Goal: Transaction & Acquisition: Purchase product/service

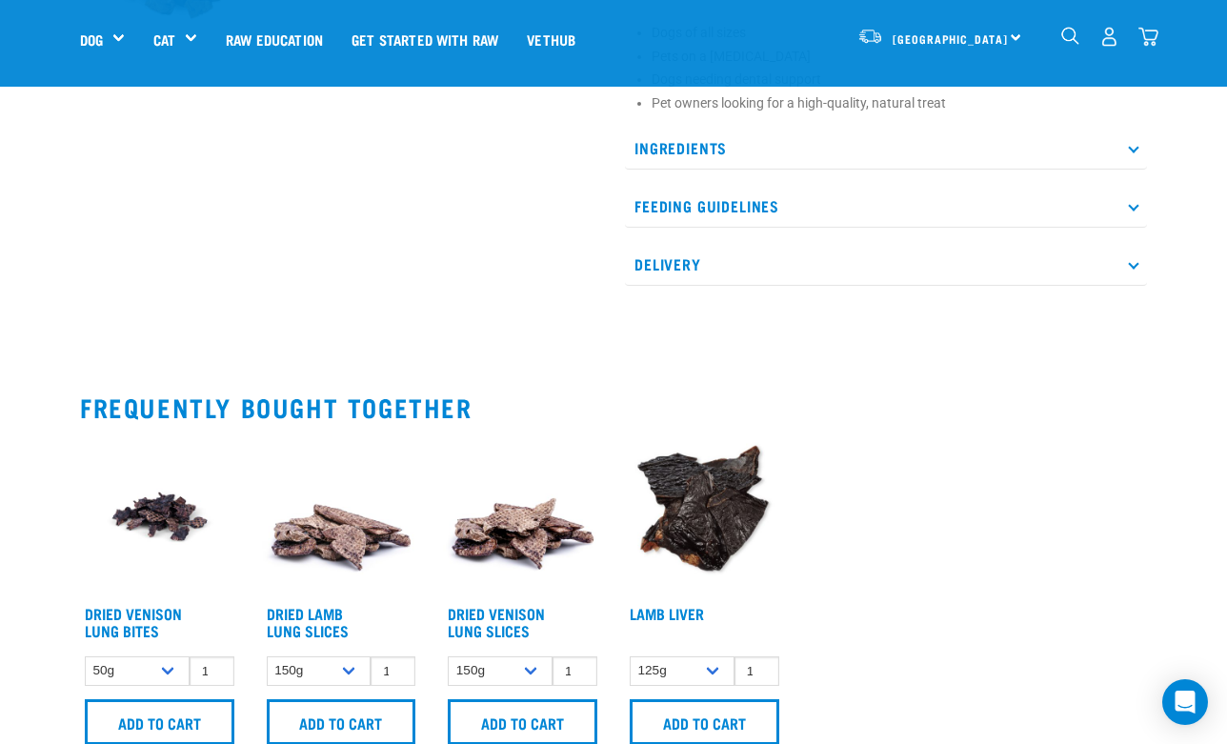
scroll to position [915, 0]
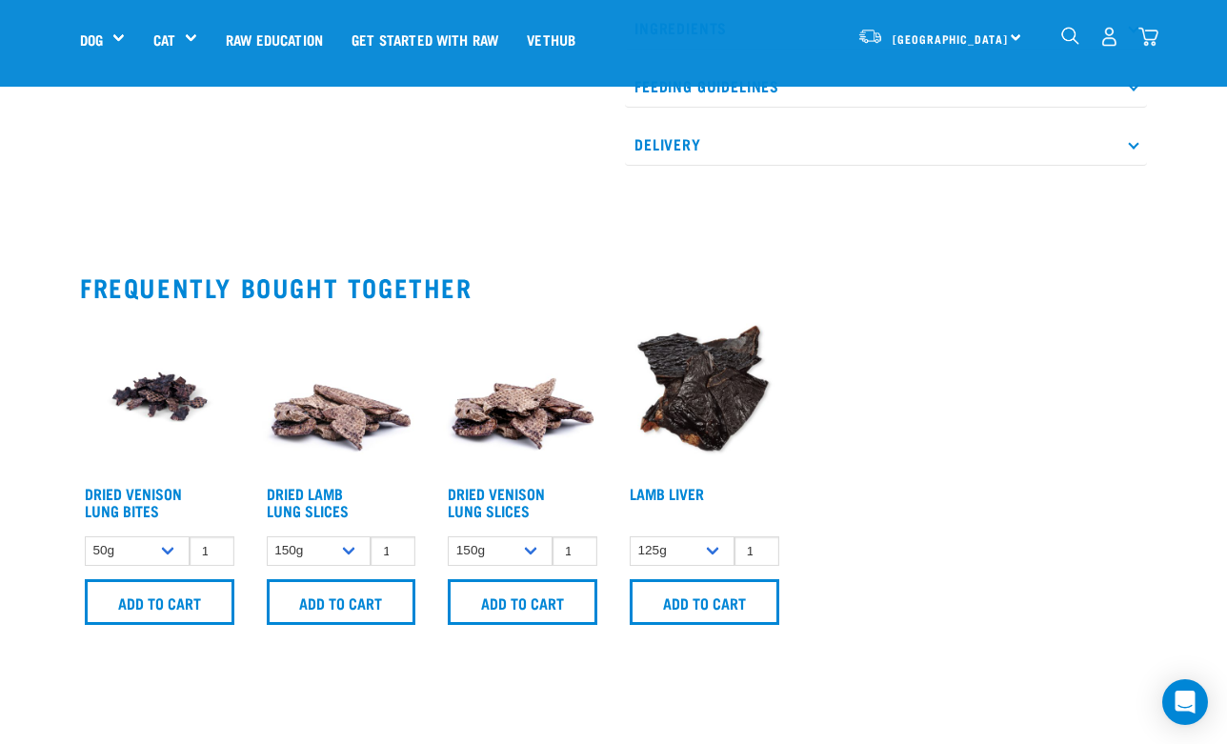
click at [336, 423] on img at bounding box center [341, 396] width 159 height 159
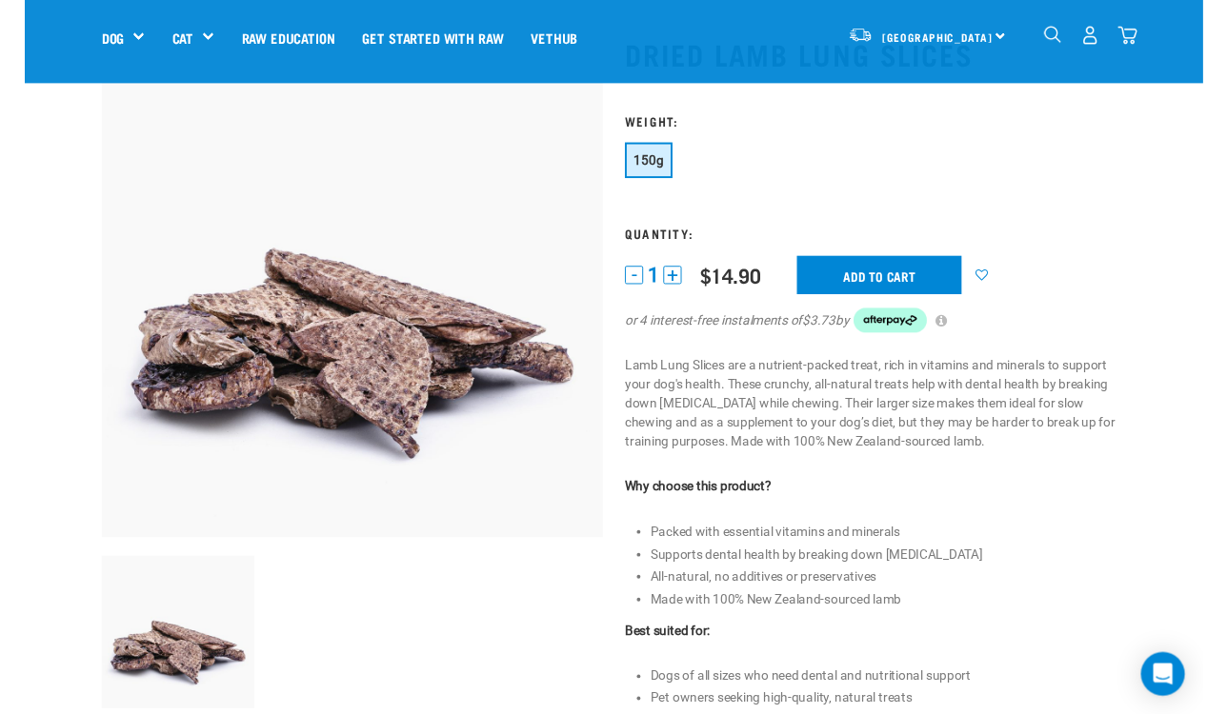
scroll to position [106, 0]
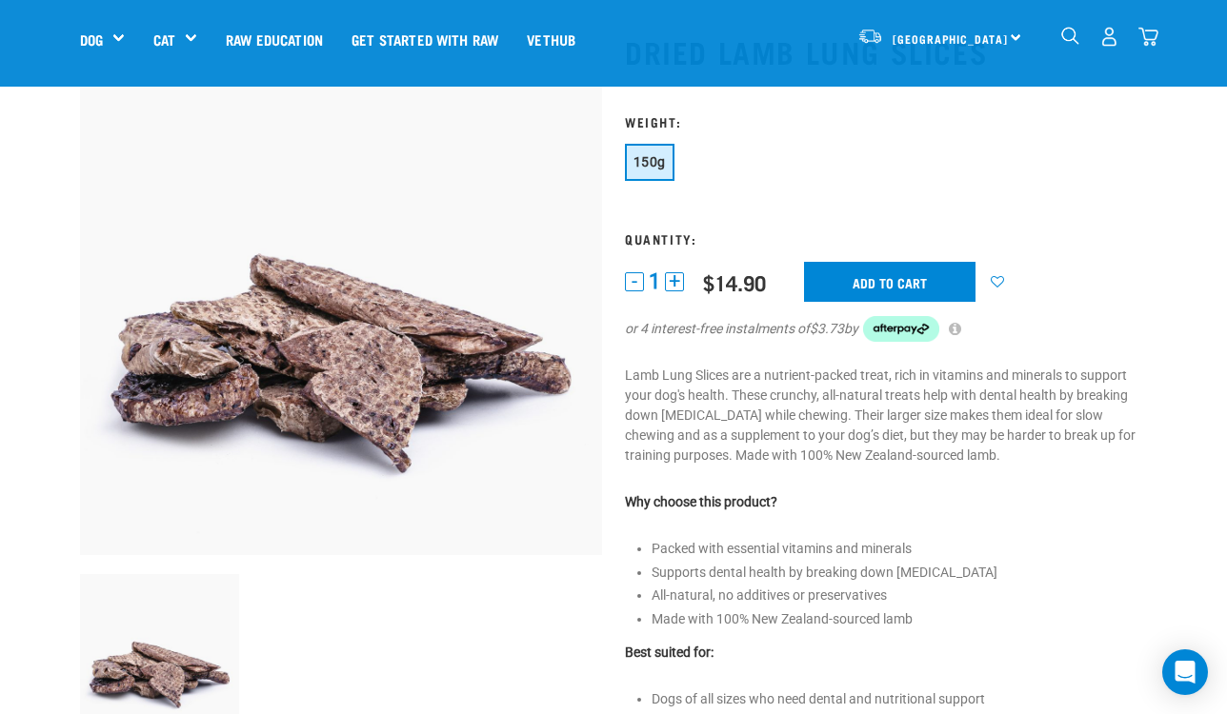
click at [1116, 283] on div "1 - 1 + 0 100 $14.90 Add to cart or 4 interest-free instalments of $3.73 by" at bounding box center [886, 314] width 522 height 105
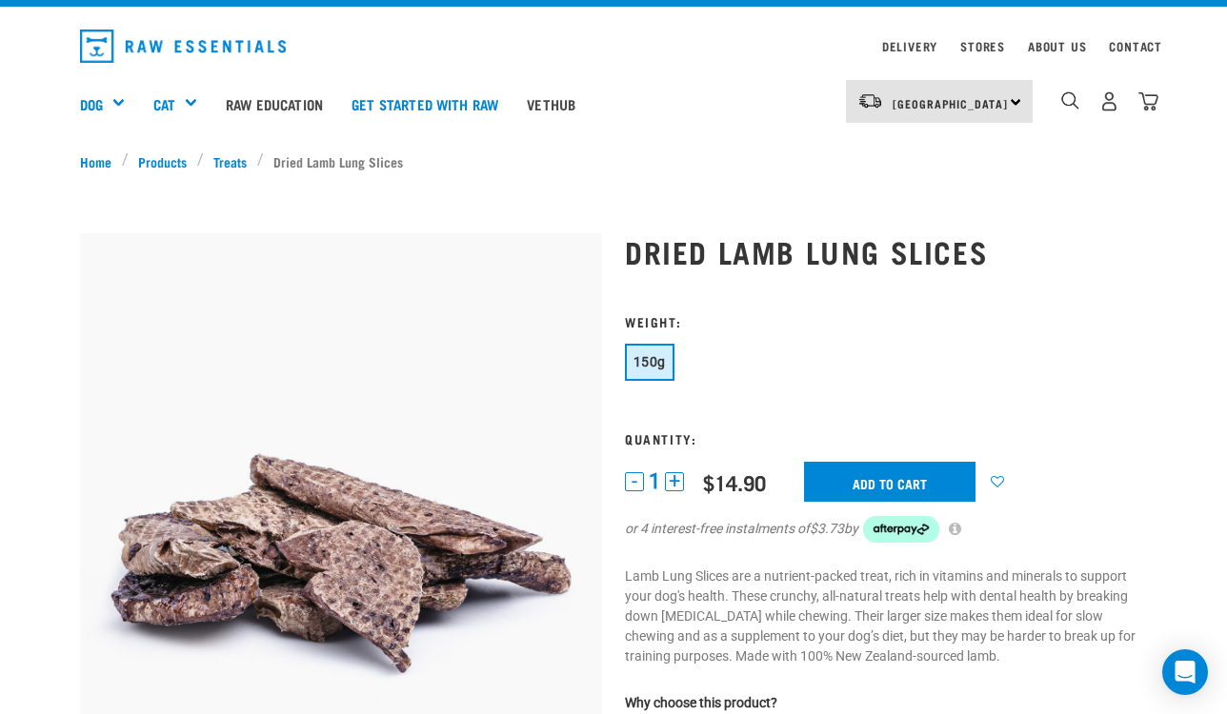
scroll to position [30, 0]
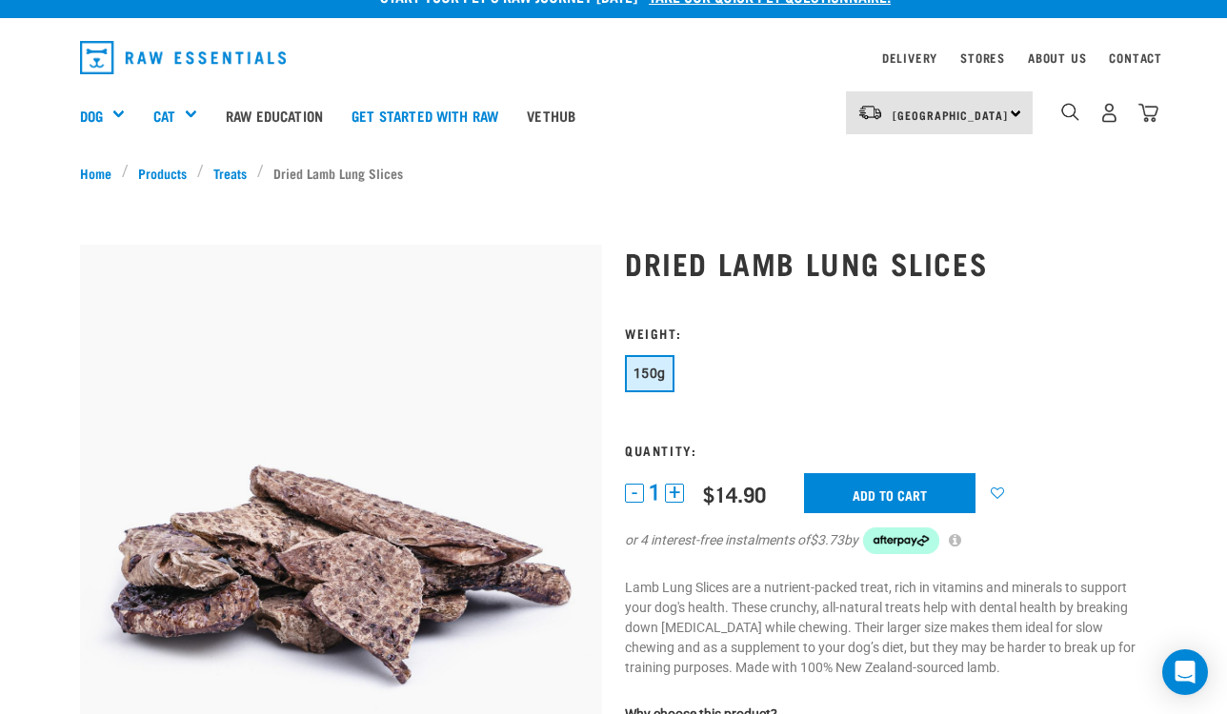
click at [672, 491] on button "+" at bounding box center [674, 493] width 19 height 19
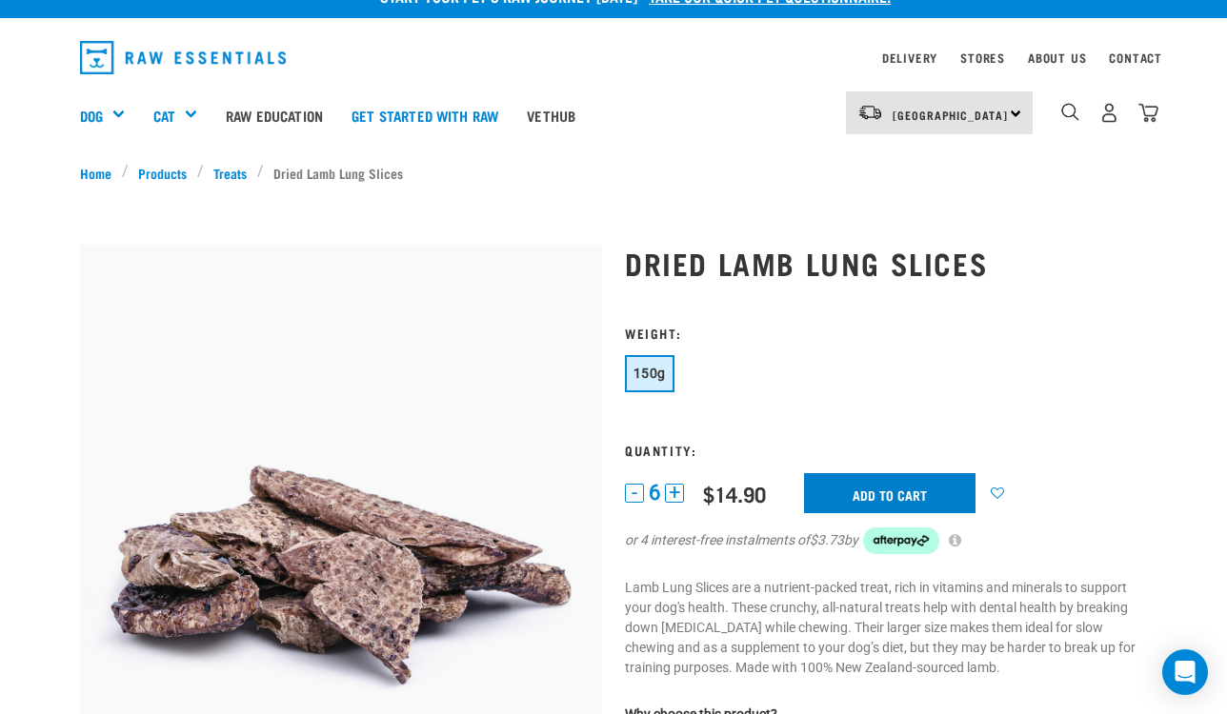
click at [830, 490] on input "Add to cart" at bounding box center [889, 493] width 171 height 40
click at [1150, 116] on img "dropdown navigation" at bounding box center [1148, 113] width 20 height 20
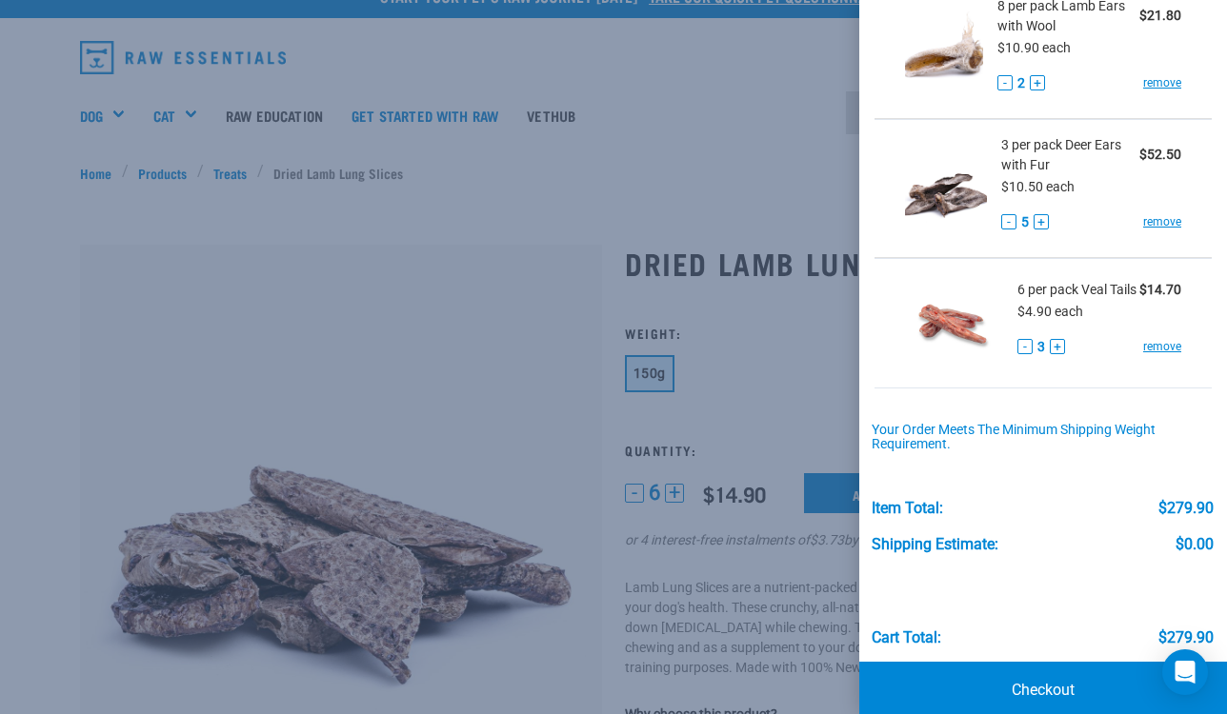
scroll to position [241, 0]
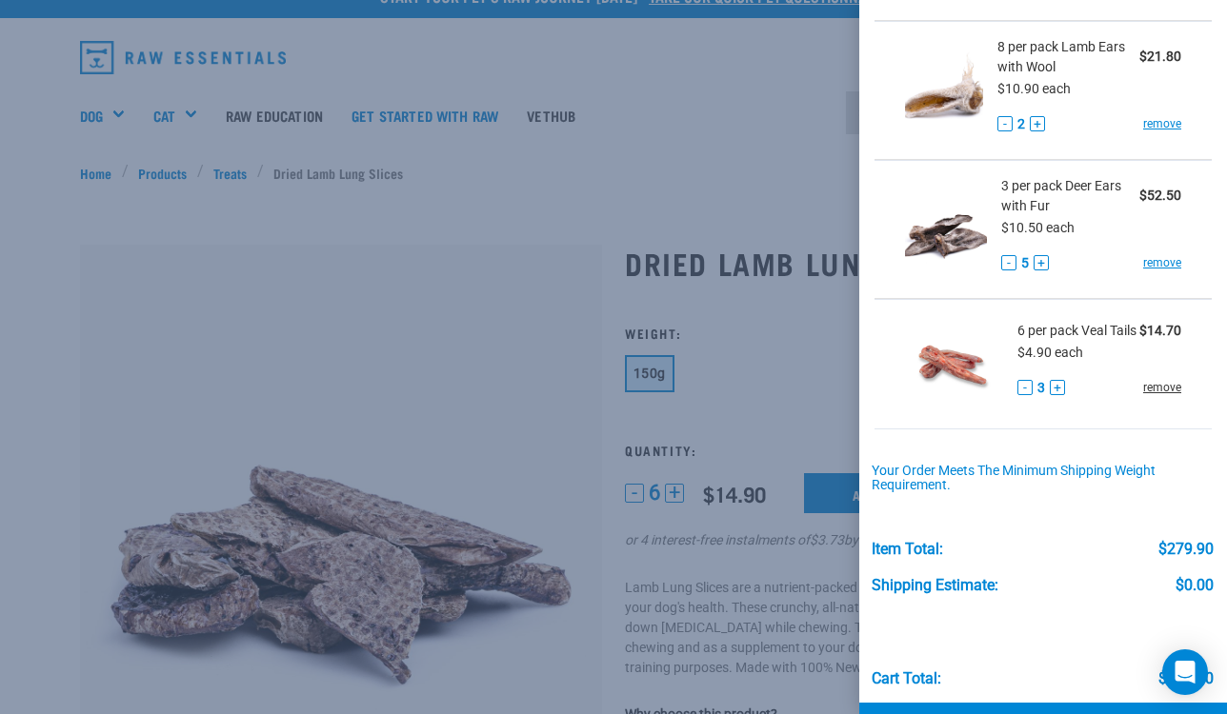
click at [1169, 396] on link "remove" at bounding box center [1162, 387] width 38 height 17
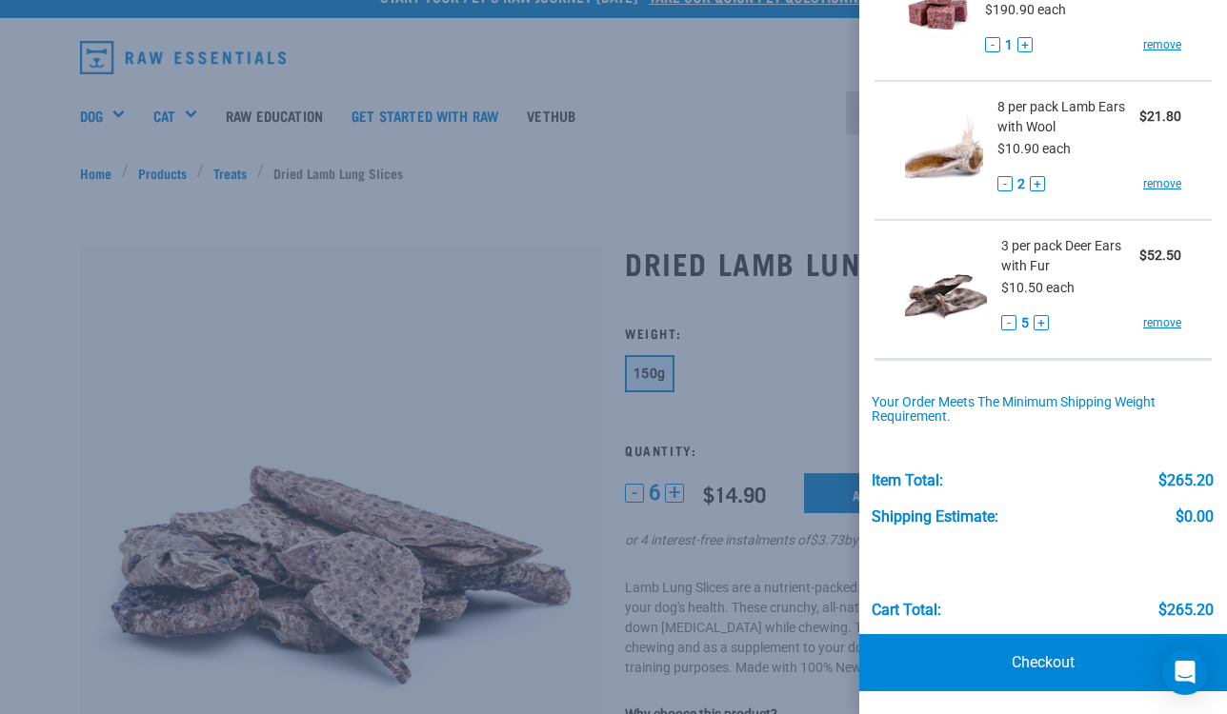
scroll to position [177, 0]
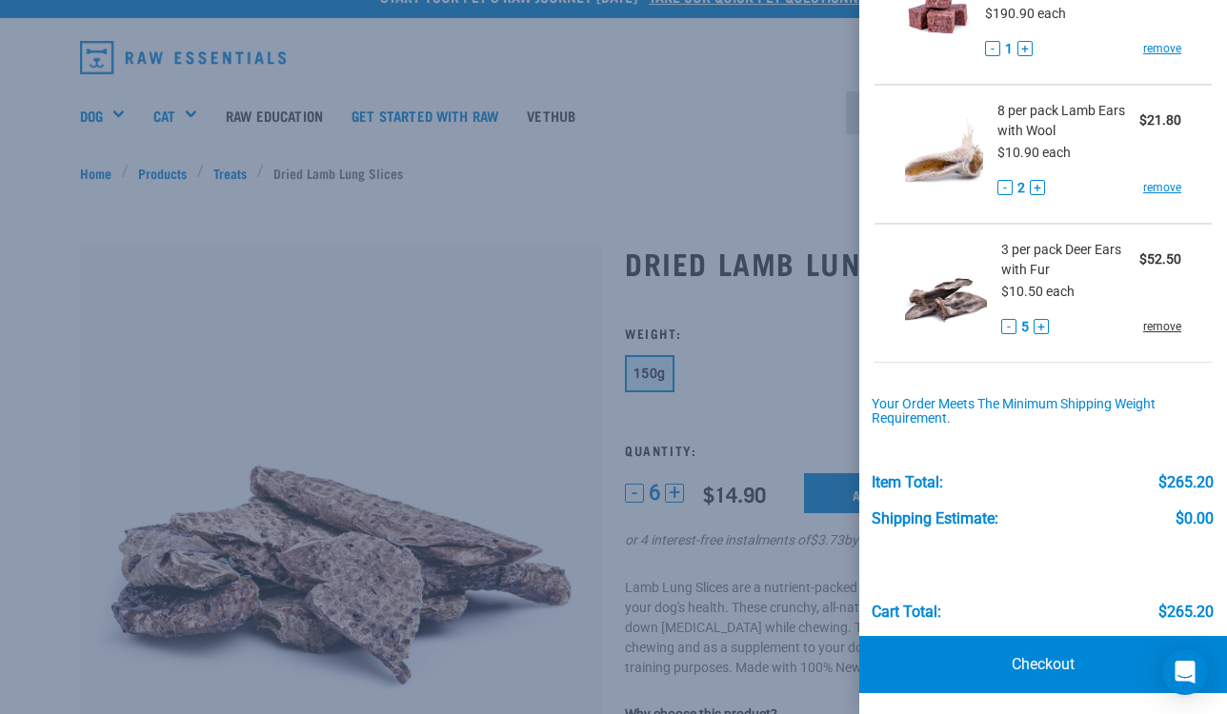
click at [1161, 320] on link "remove" at bounding box center [1162, 326] width 38 height 17
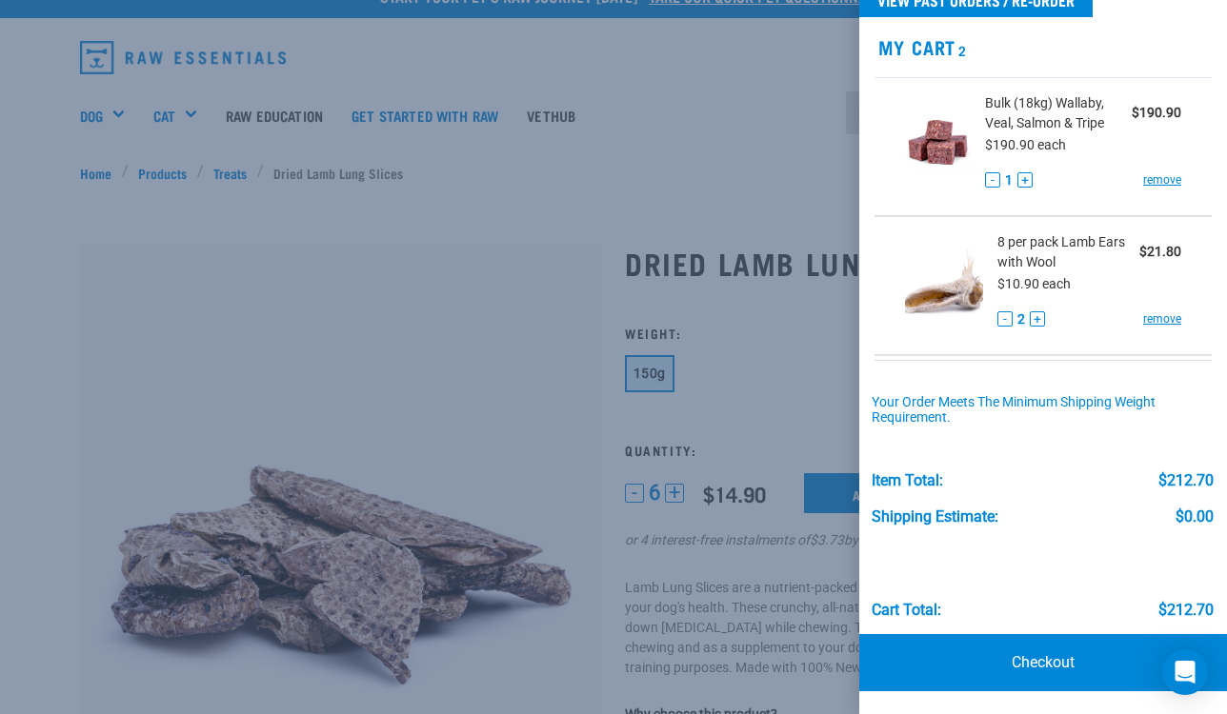
scroll to position [38, 0]
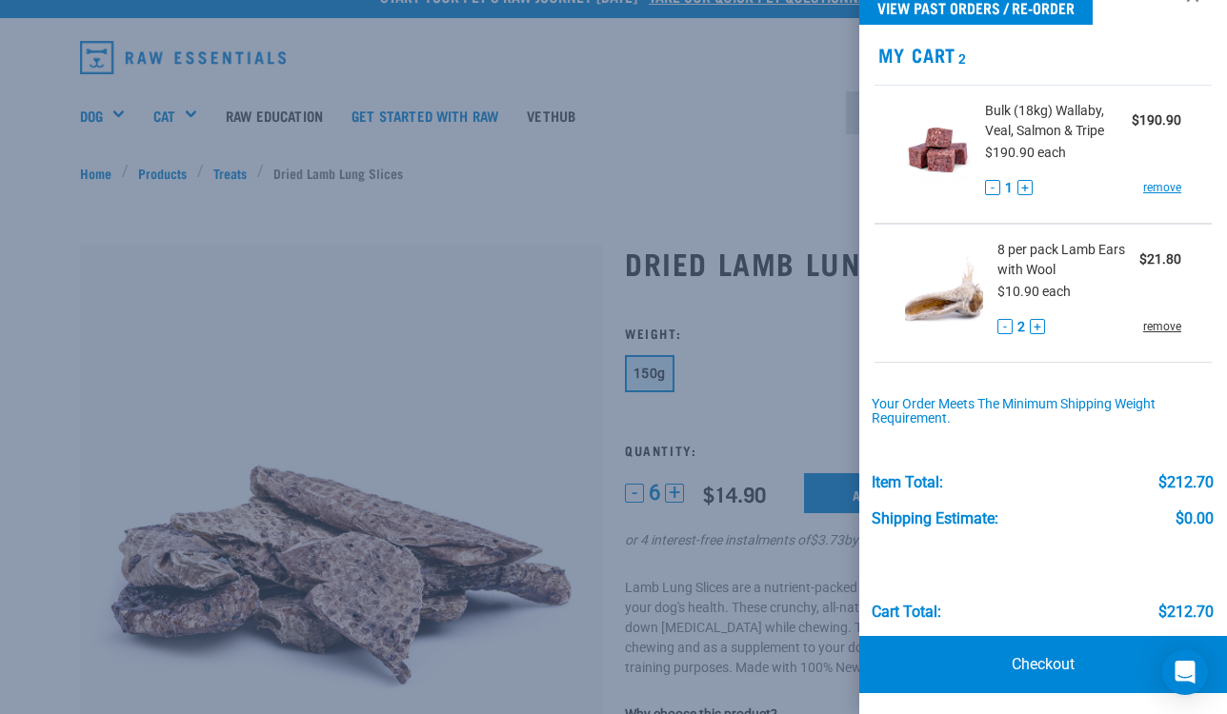
click at [1164, 326] on link "remove" at bounding box center [1162, 326] width 38 height 17
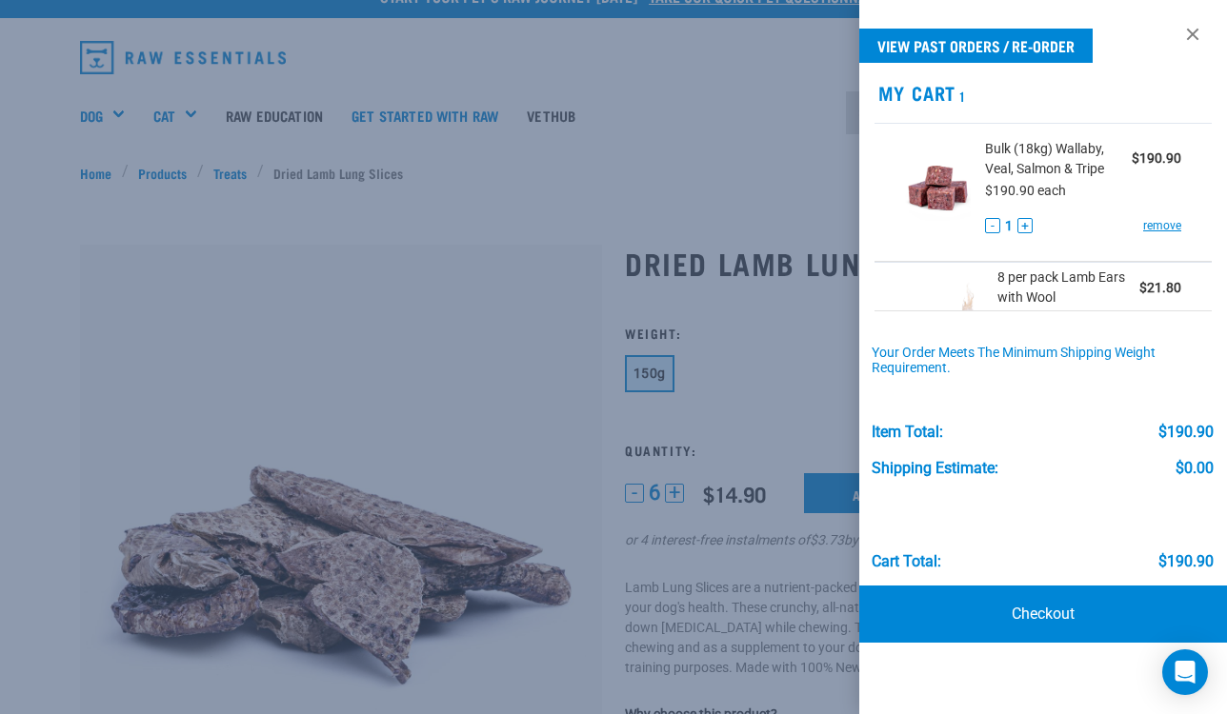
scroll to position [0, 0]
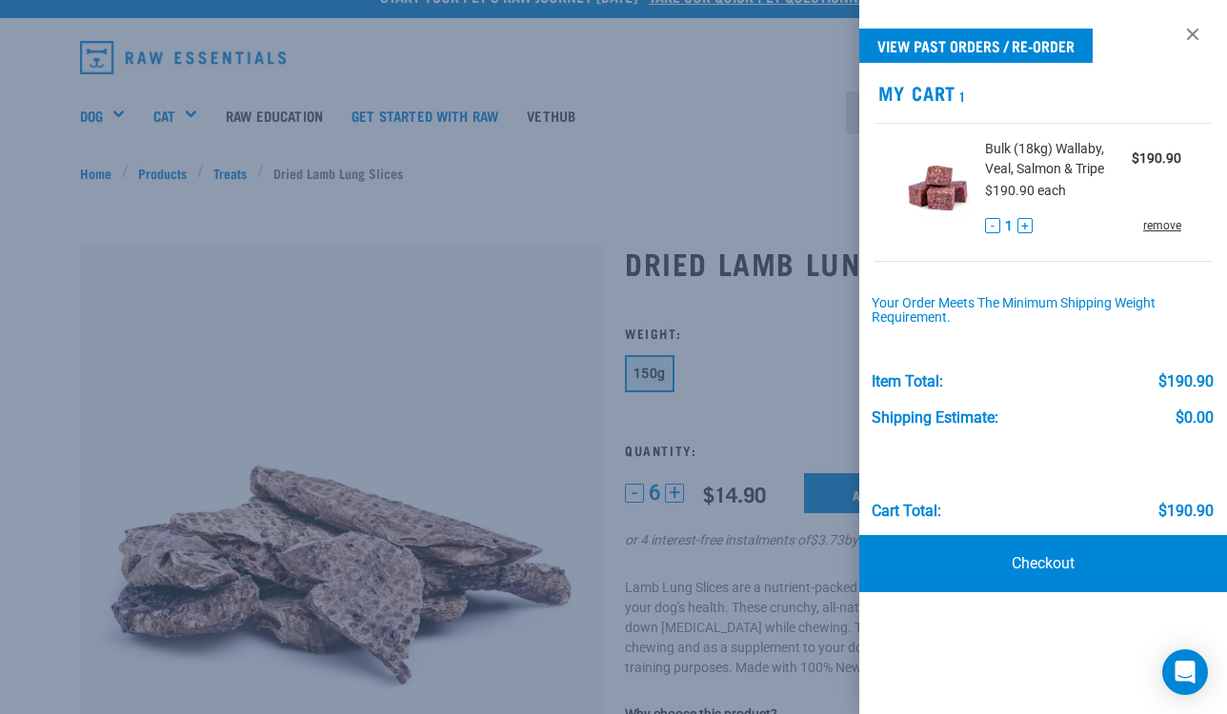
click at [1149, 230] on link "remove" at bounding box center [1162, 225] width 38 height 17
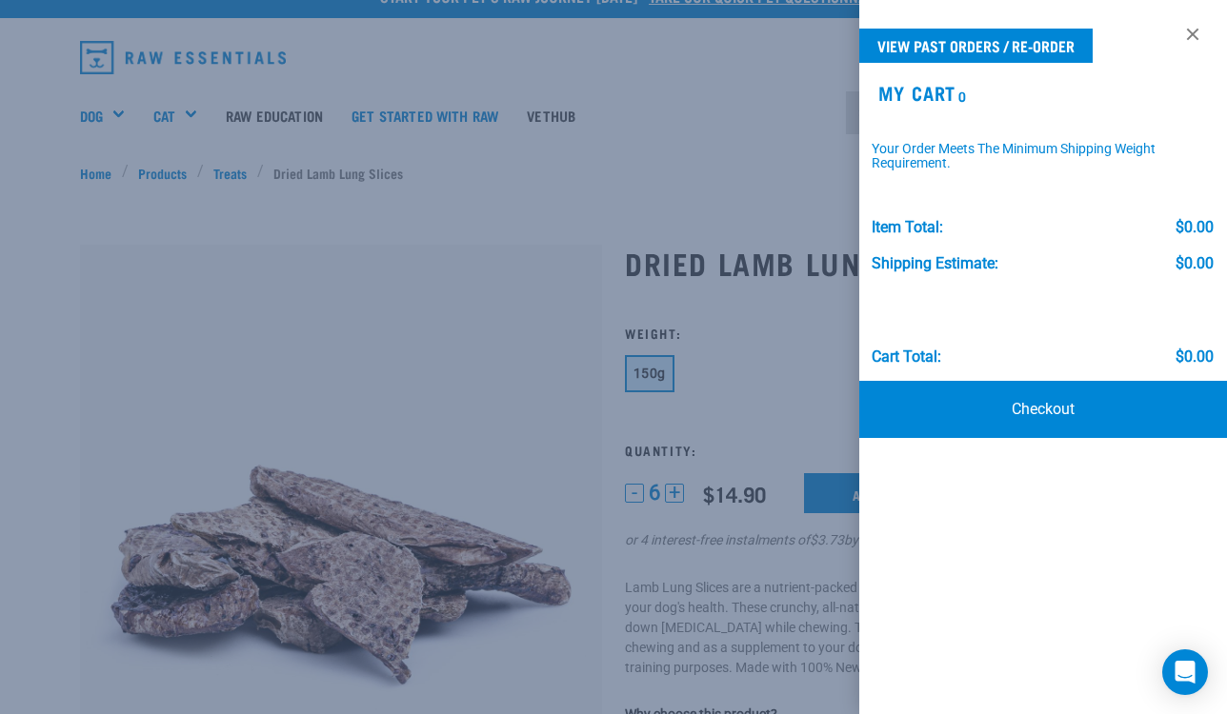
click at [767, 295] on div at bounding box center [613, 357] width 1227 height 714
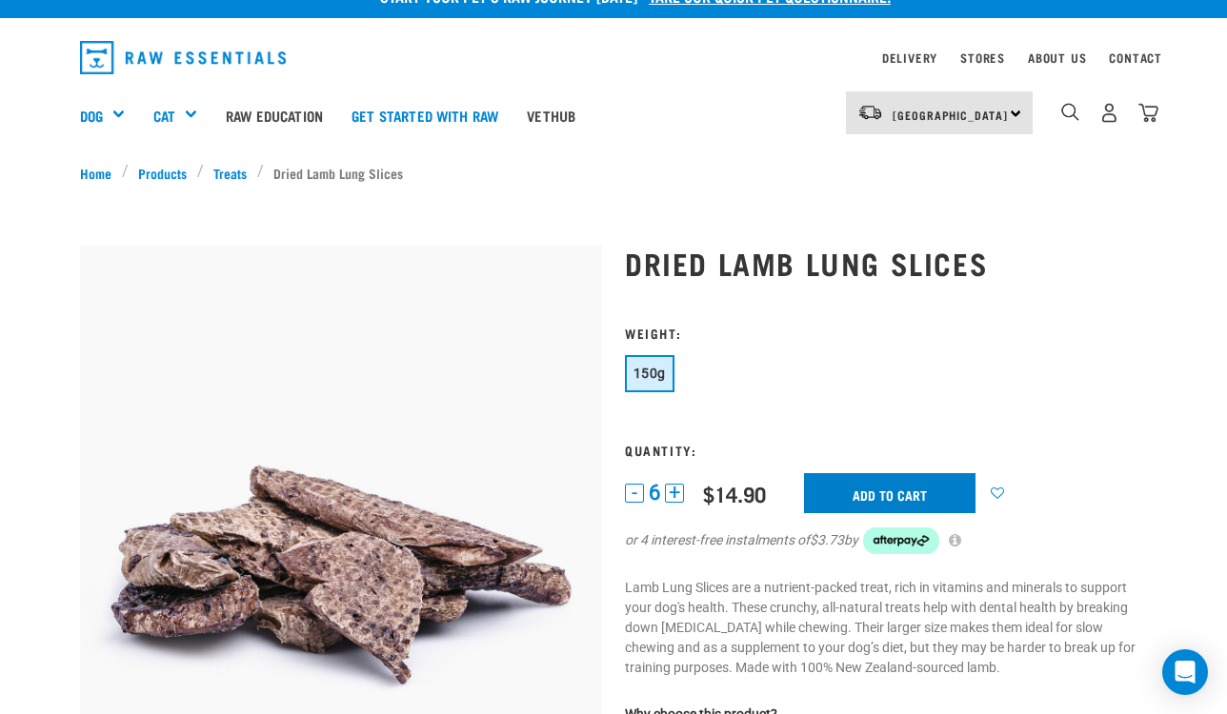
click at [858, 488] on input "Add to cart" at bounding box center [889, 493] width 171 height 40
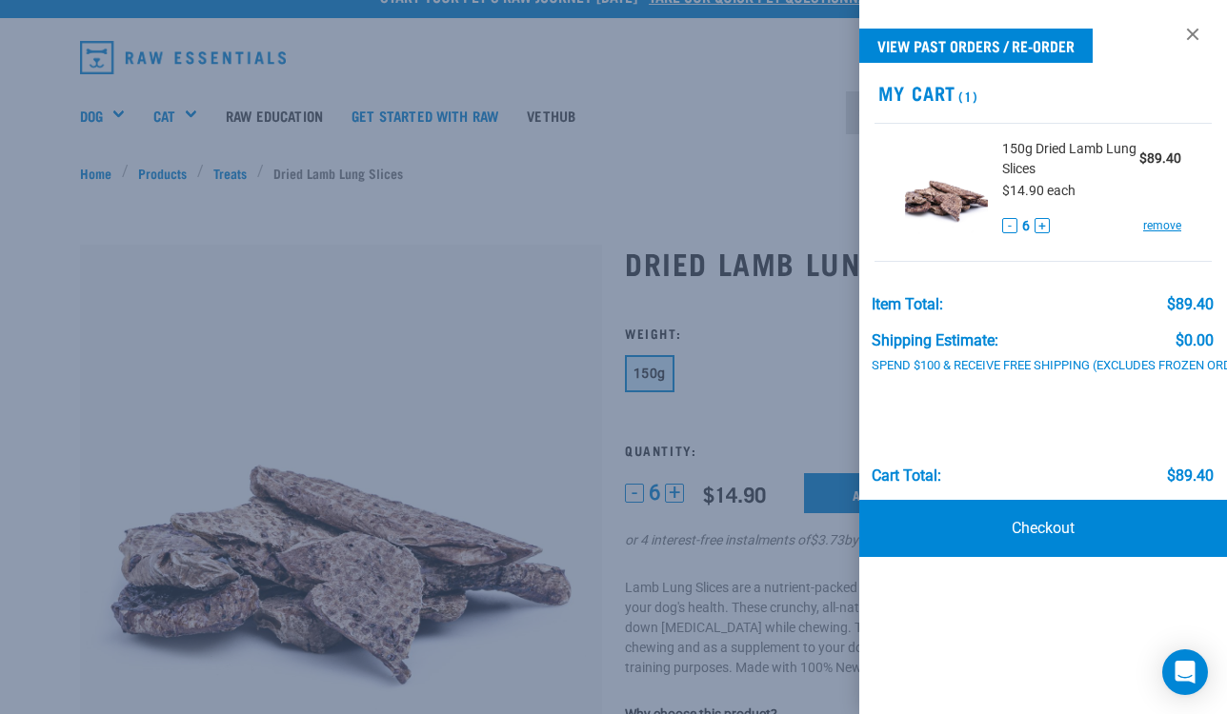
click at [772, 154] on div at bounding box center [613, 357] width 1227 height 714
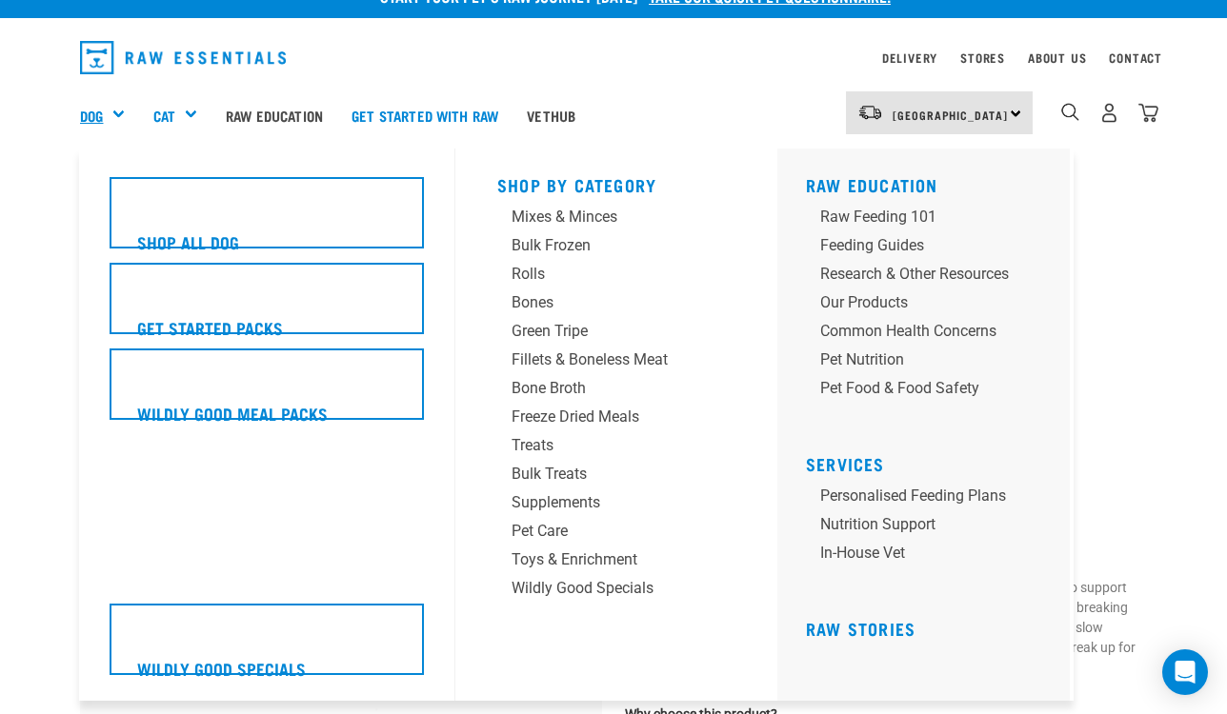
click at [103, 113] on link "Dog" at bounding box center [91, 116] width 23 height 22
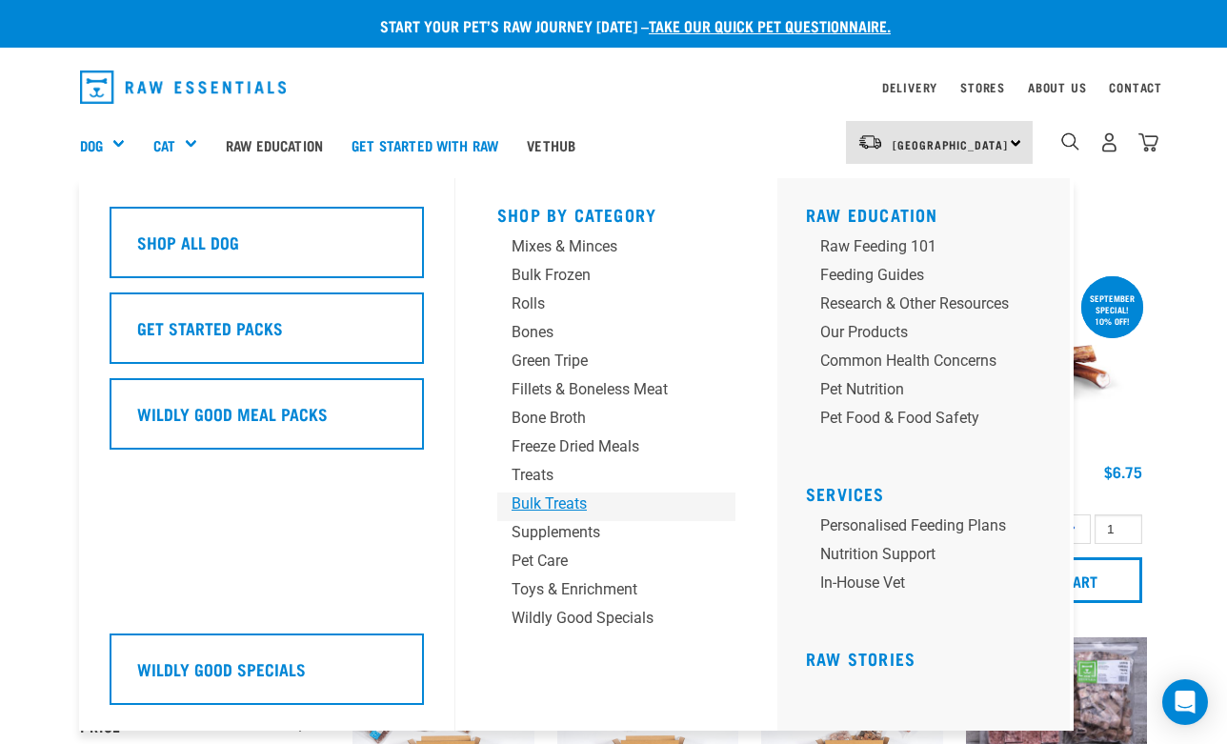
click at [541, 508] on div "Bulk Treats" at bounding box center [600, 503] width 178 height 23
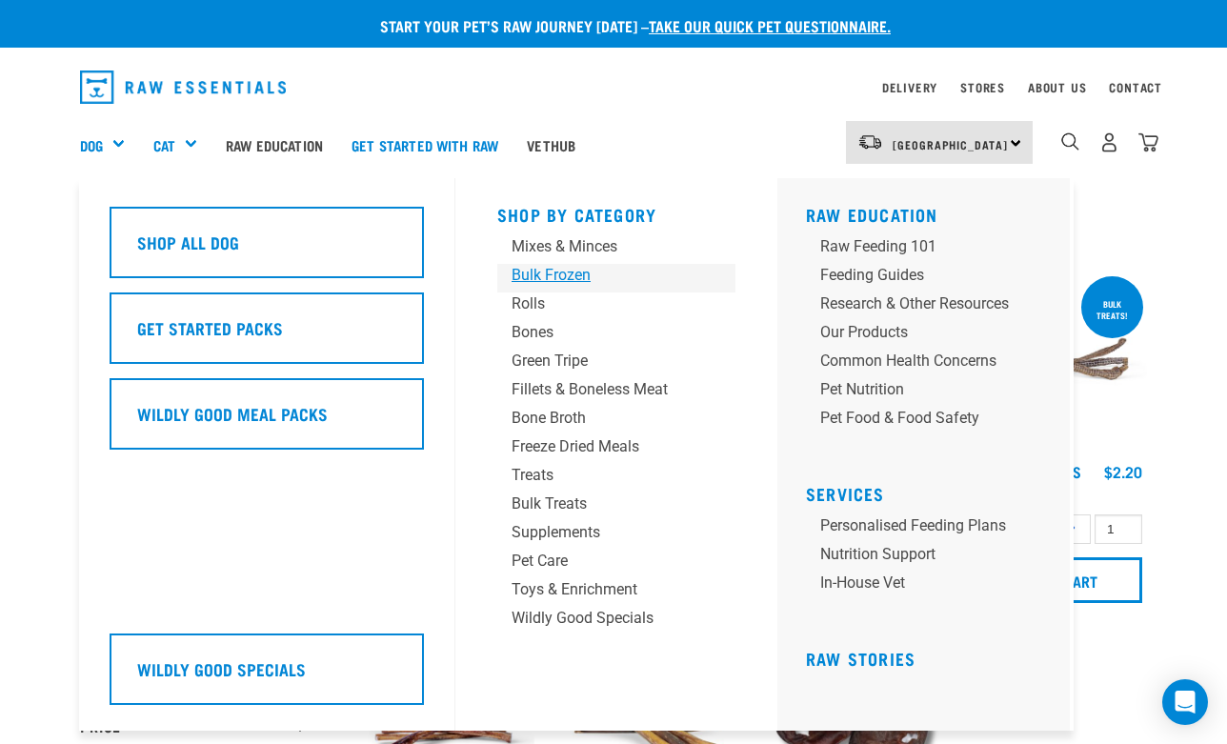
click at [537, 278] on div "Bulk Frozen" at bounding box center [600, 275] width 178 height 23
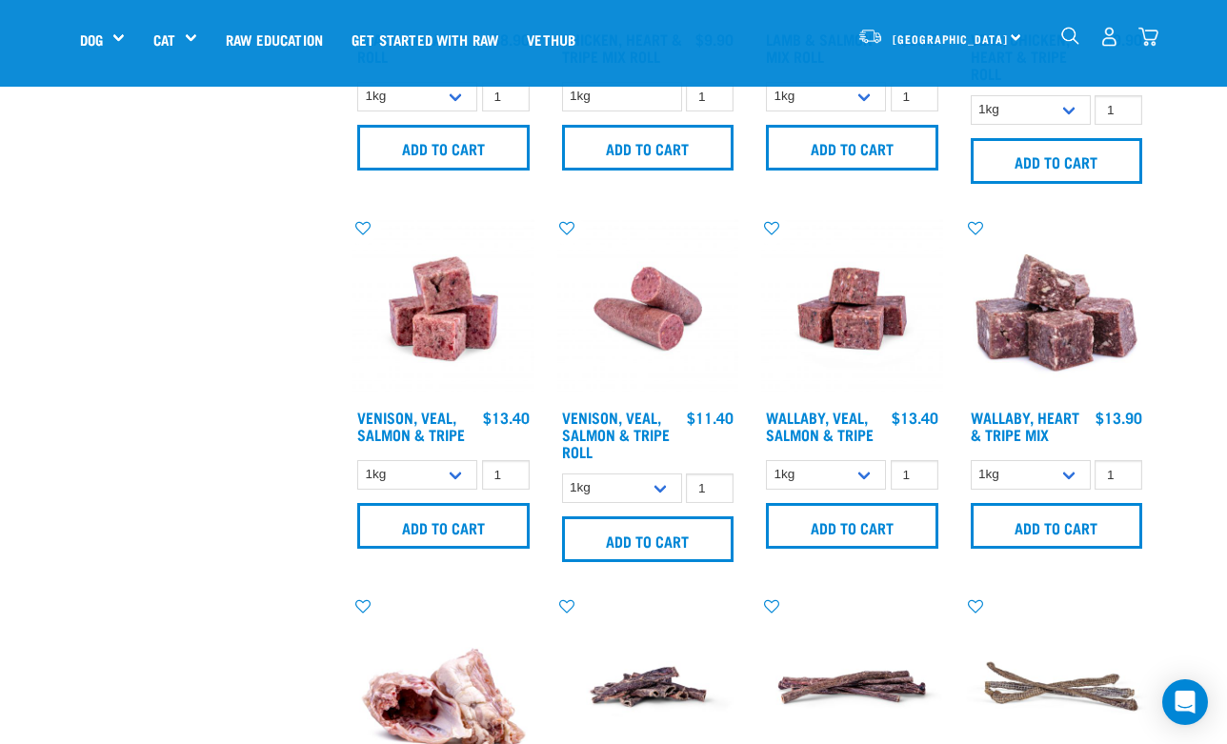
scroll to position [1047, 0]
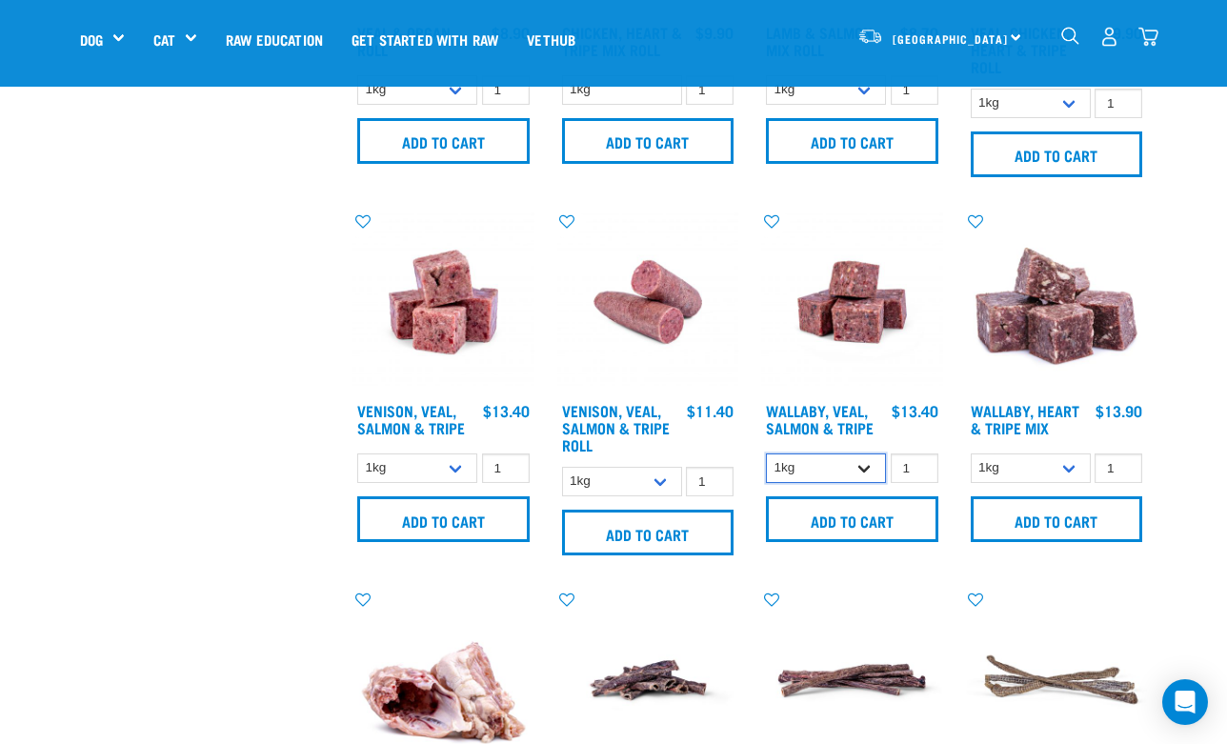
select select "278010"
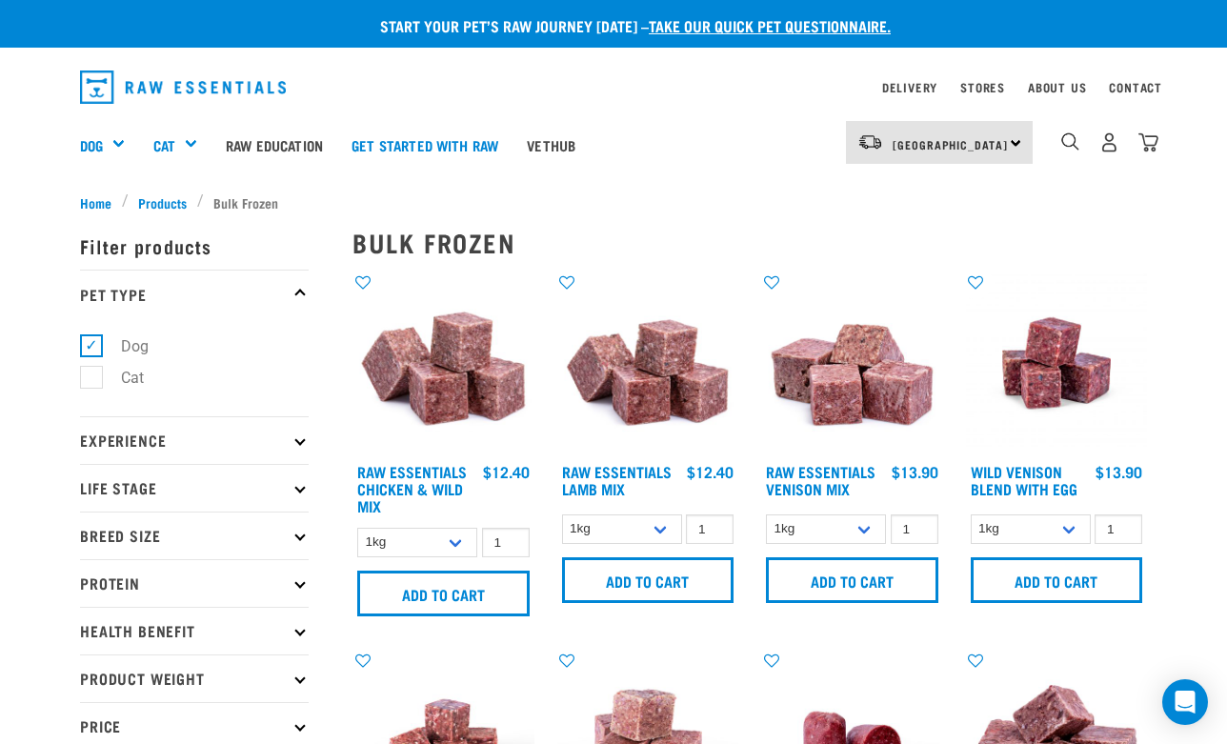
scroll to position [0, 0]
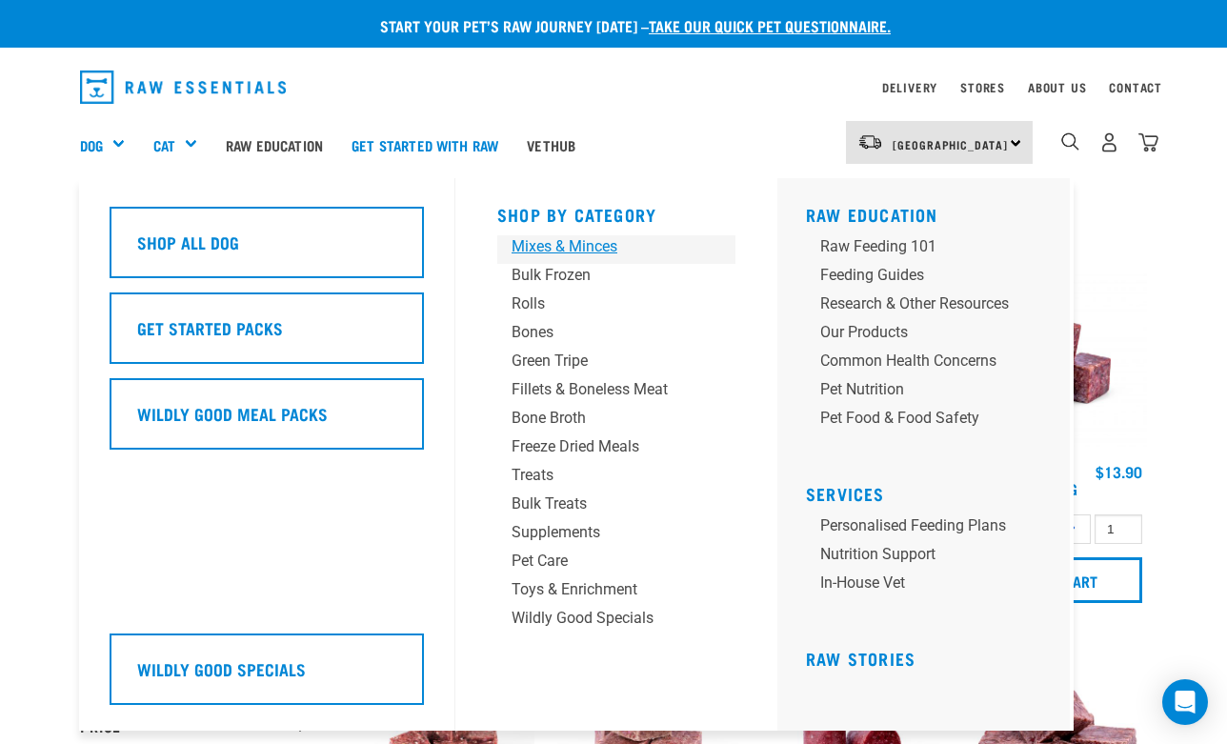
click at [551, 248] on div "Mixes & Minces" at bounding box center [600, 246] width 178 height 23
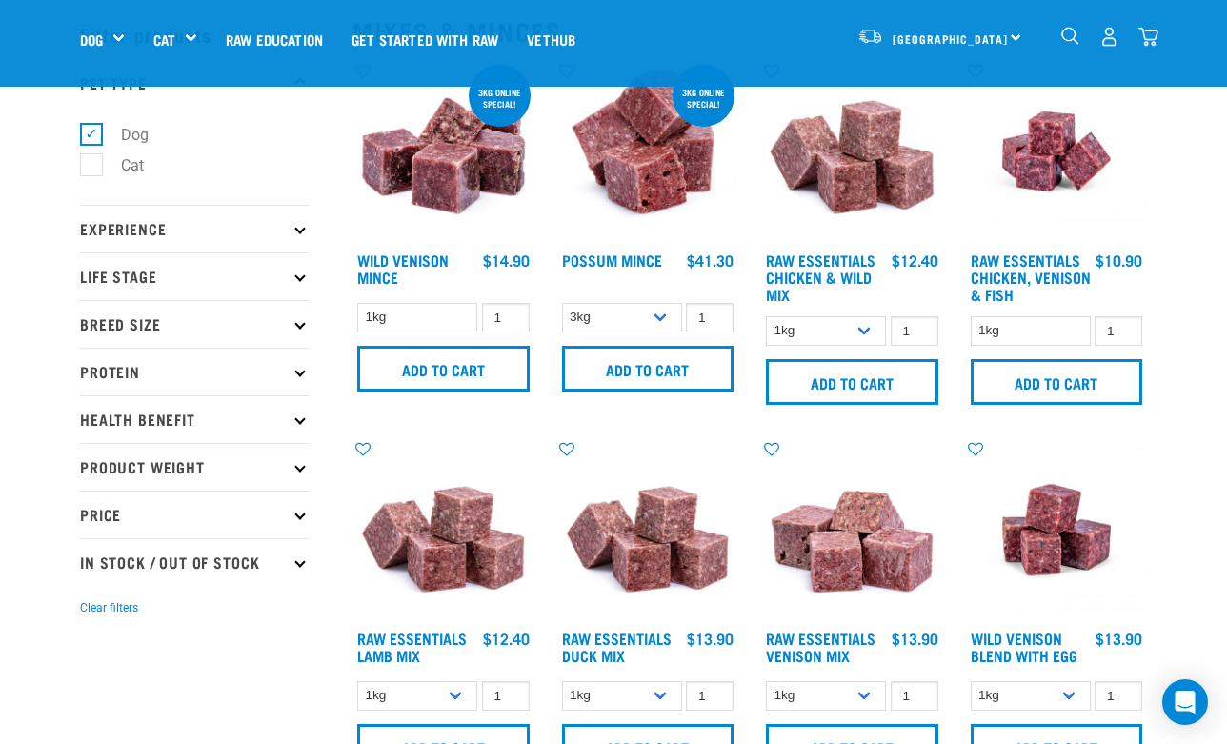
scroll to position [77, 0]
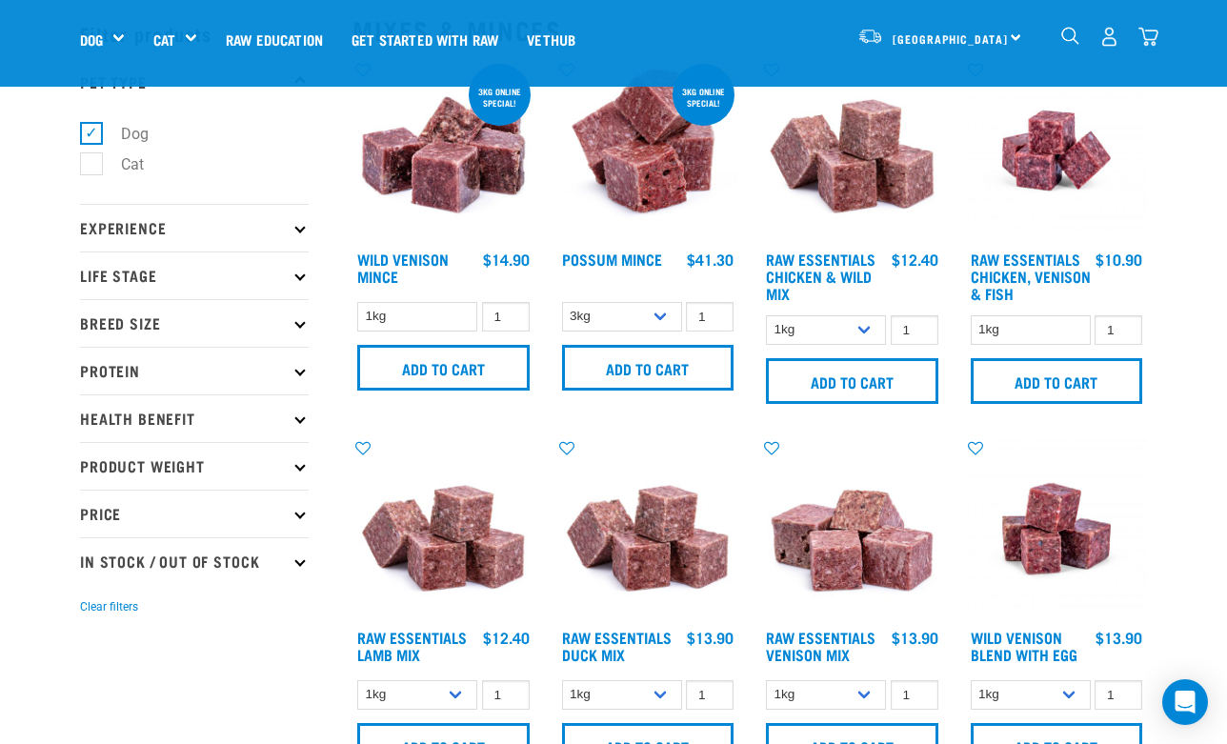
click at [813, 266] on h4 "Raw Essentials Chicken & Wild Mix" at bounding box center [826, 275] width 120 height 51
click at [806, 271] on link "Raw Essentials Chicken & Wild Mix" at bounding box center [821, 275] width 110 height 43
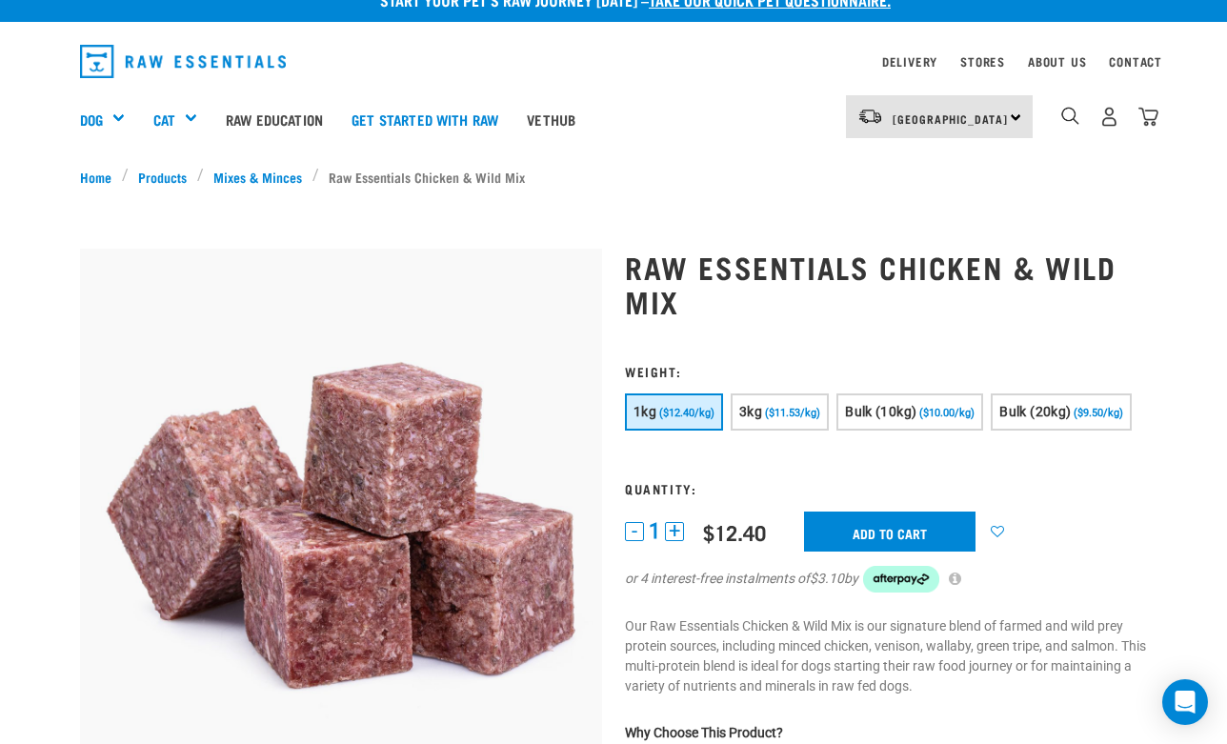
scroll to position [27, 0]
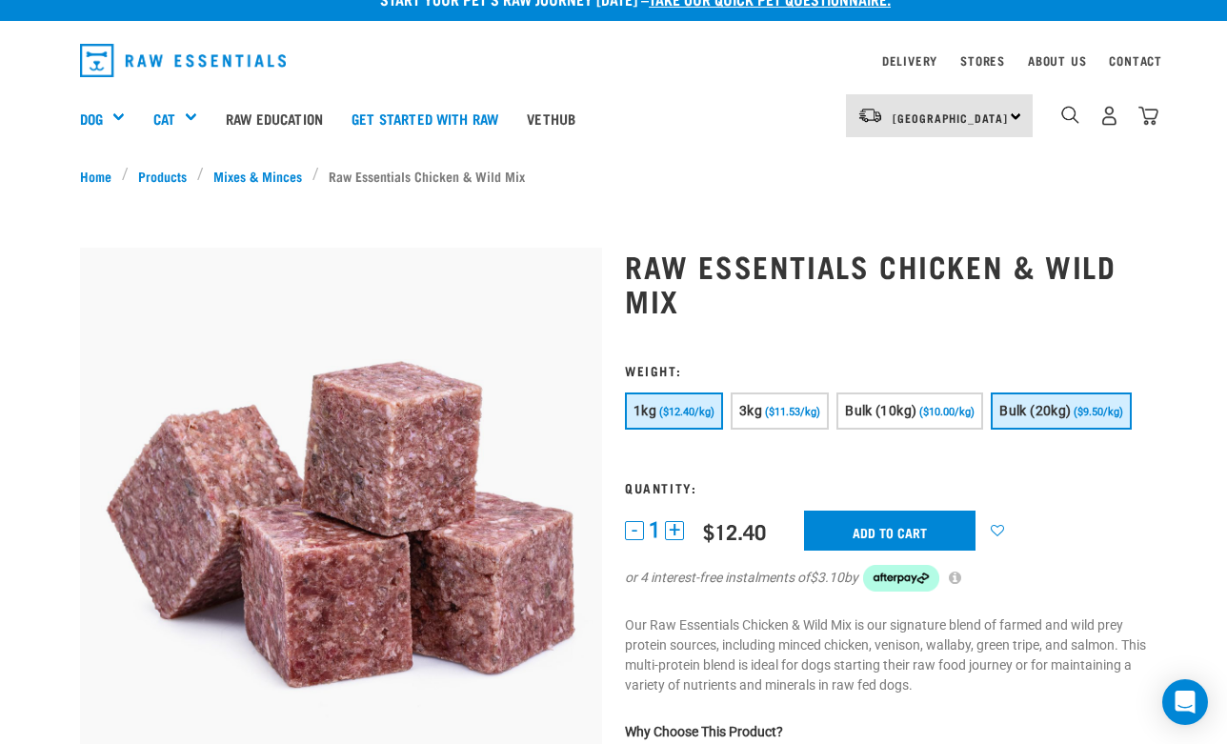
click at [1073, 418] on span "($9.50/kg)" at bounding box center [1098, 412] width 50 height 12
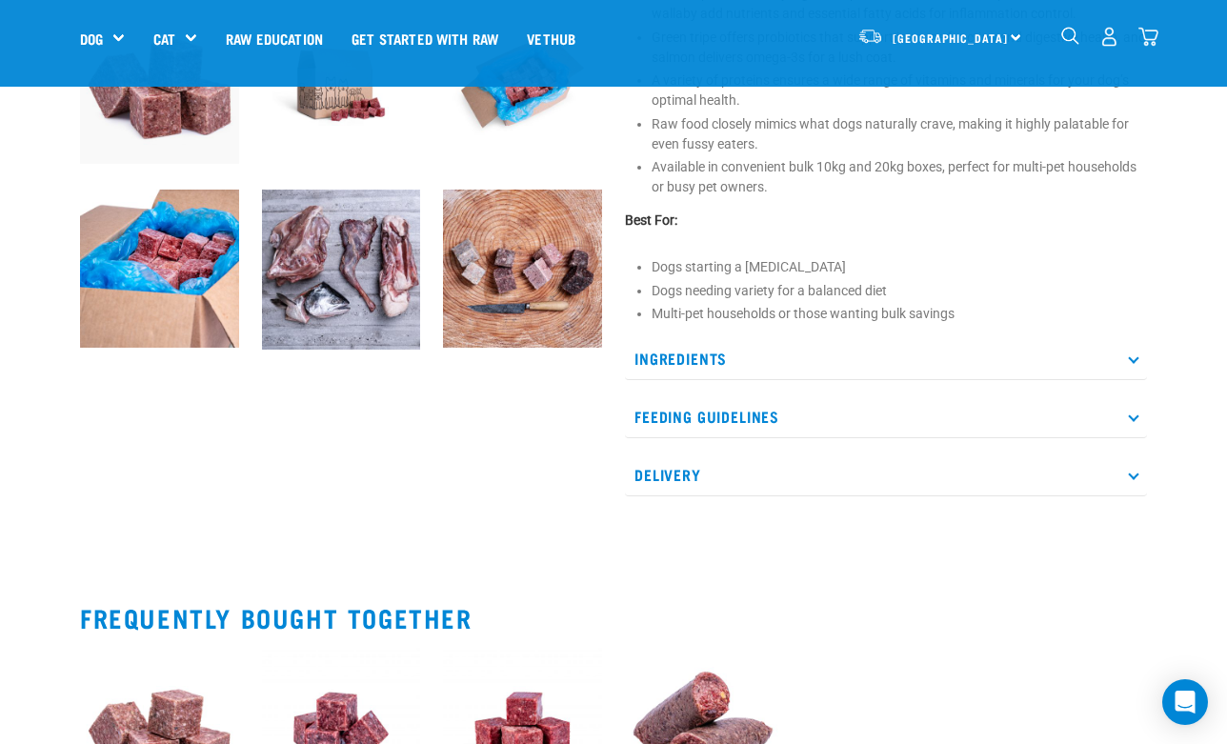
scroll to position [697, 0]
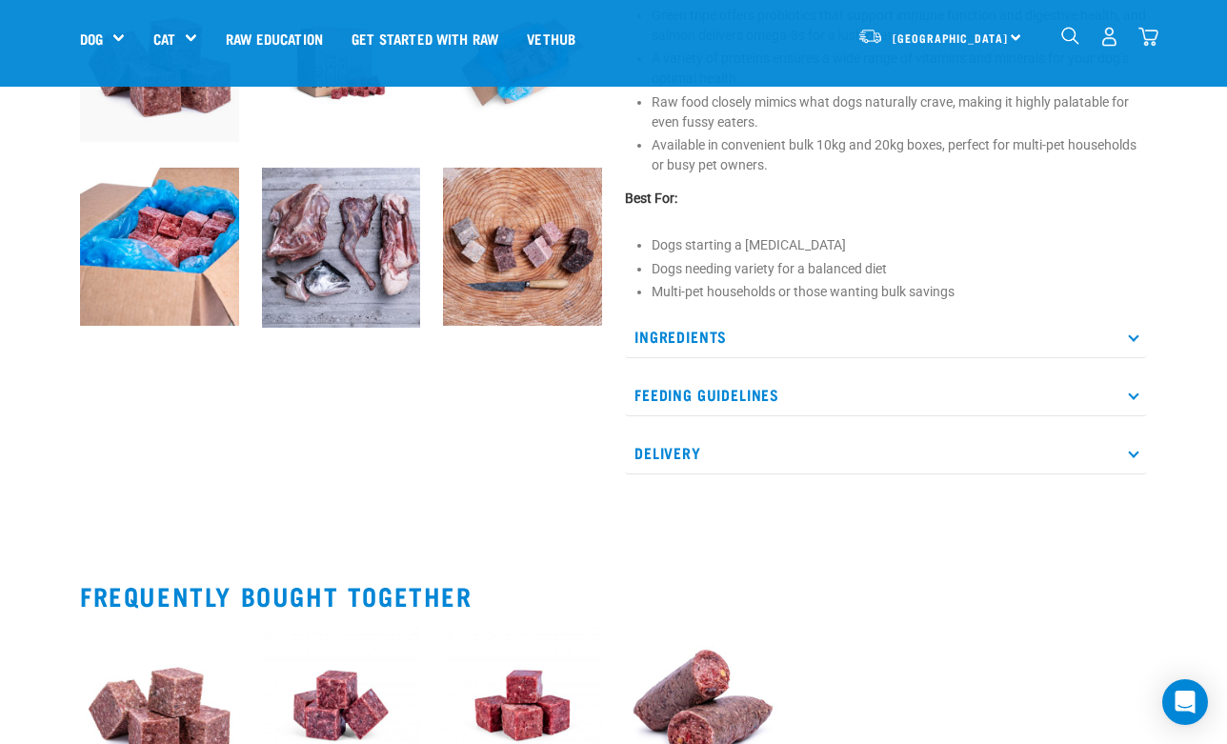
click at [705, 358] on p "Ingredients" at bounding box center [886, 336] width 522 height 43
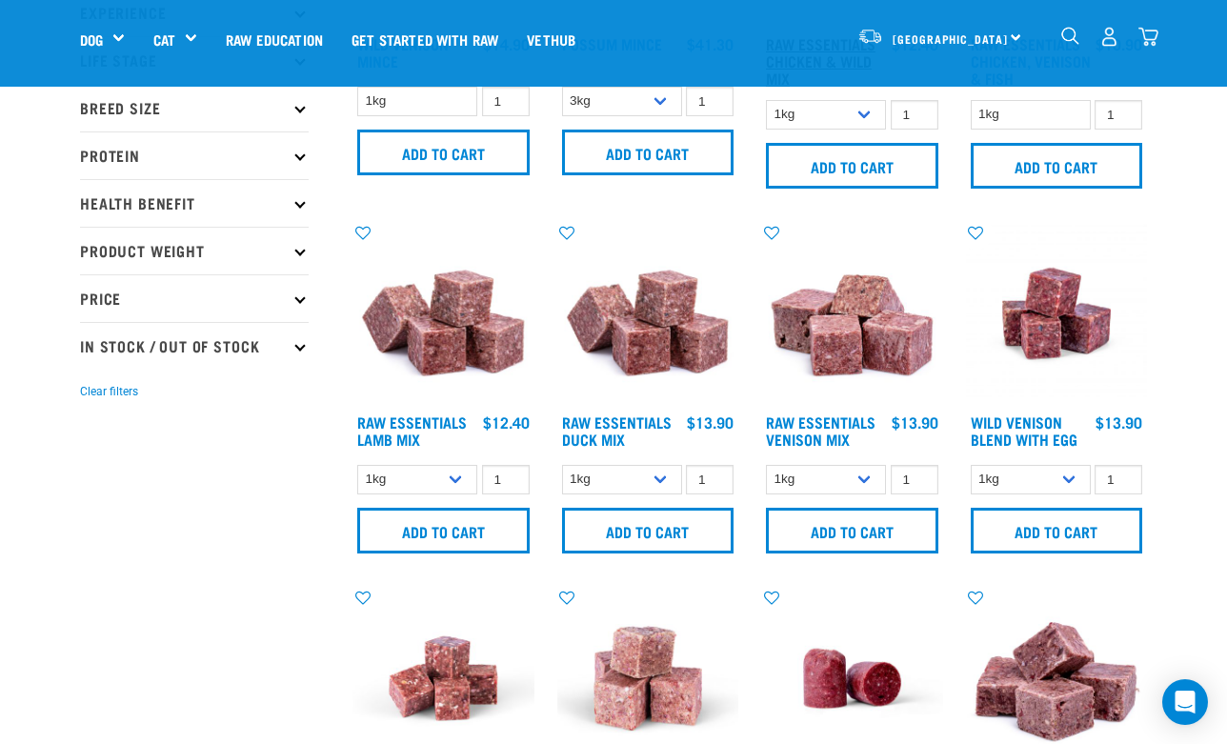
scroll to position [456, 0]
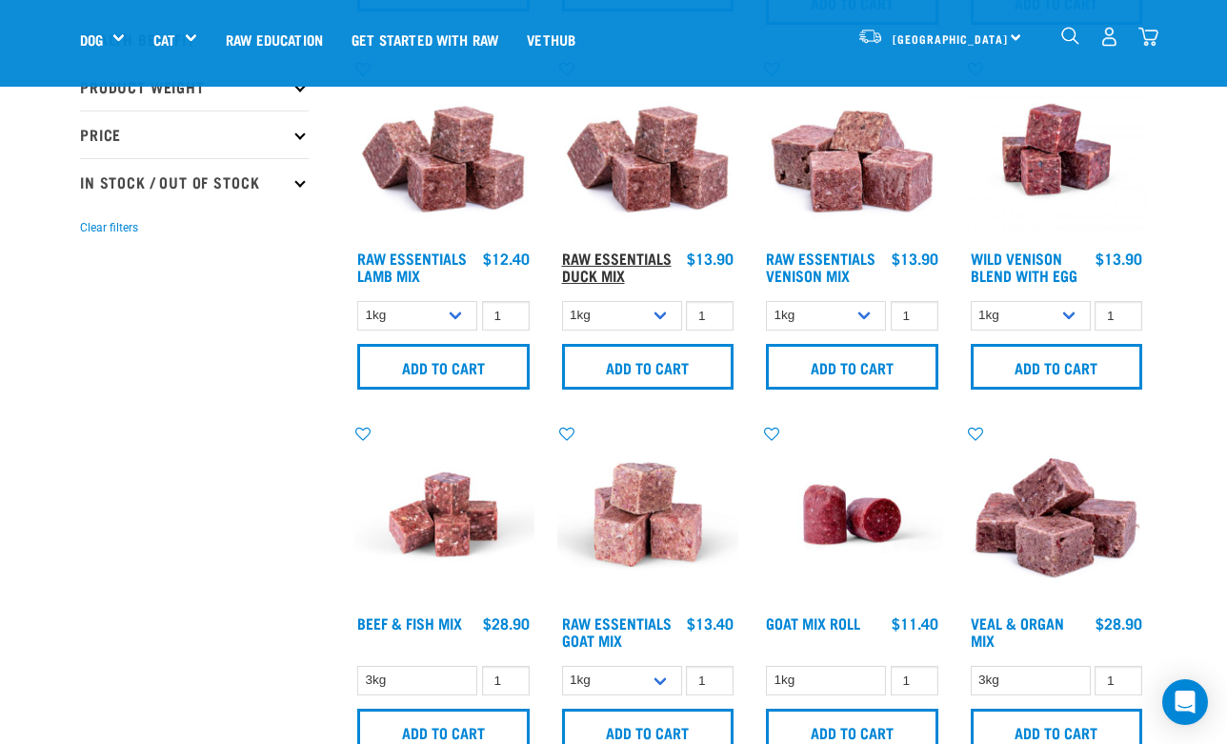
click at [608, 271] on link "Raw Essentials Duck Mix" at bounding box center [617, 266] width 110 height 26
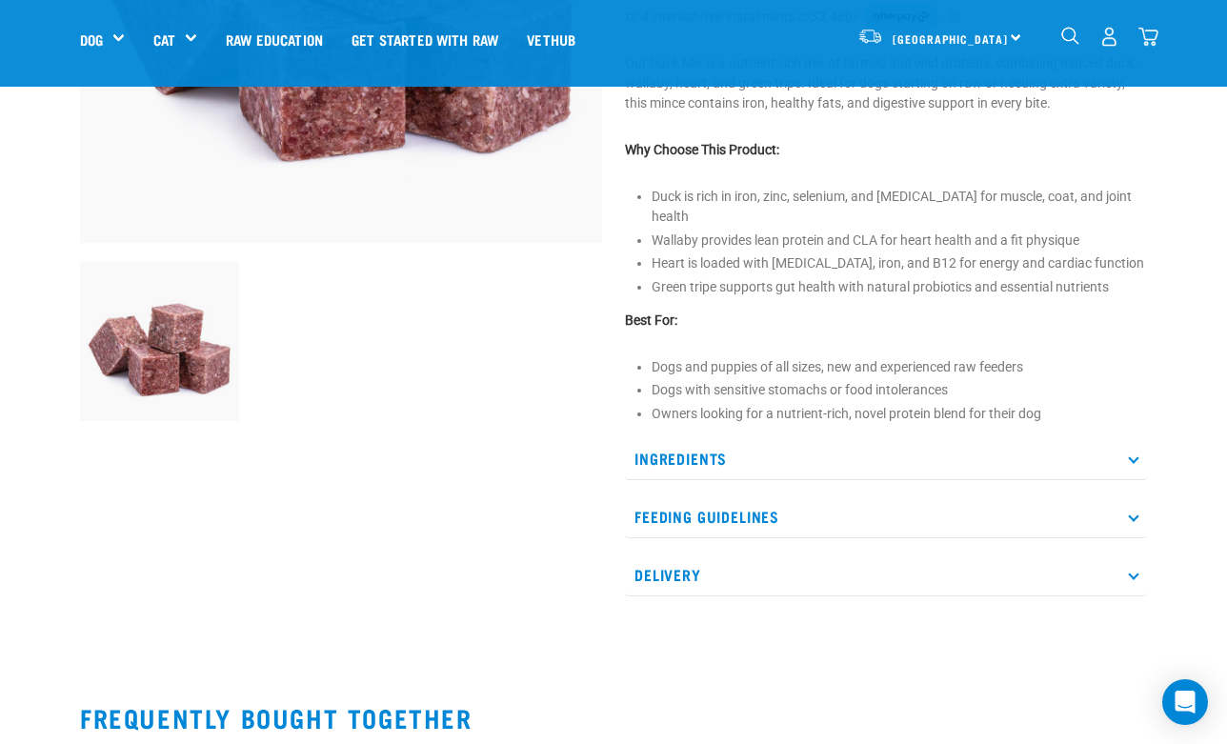
scroll to position [521, 0]
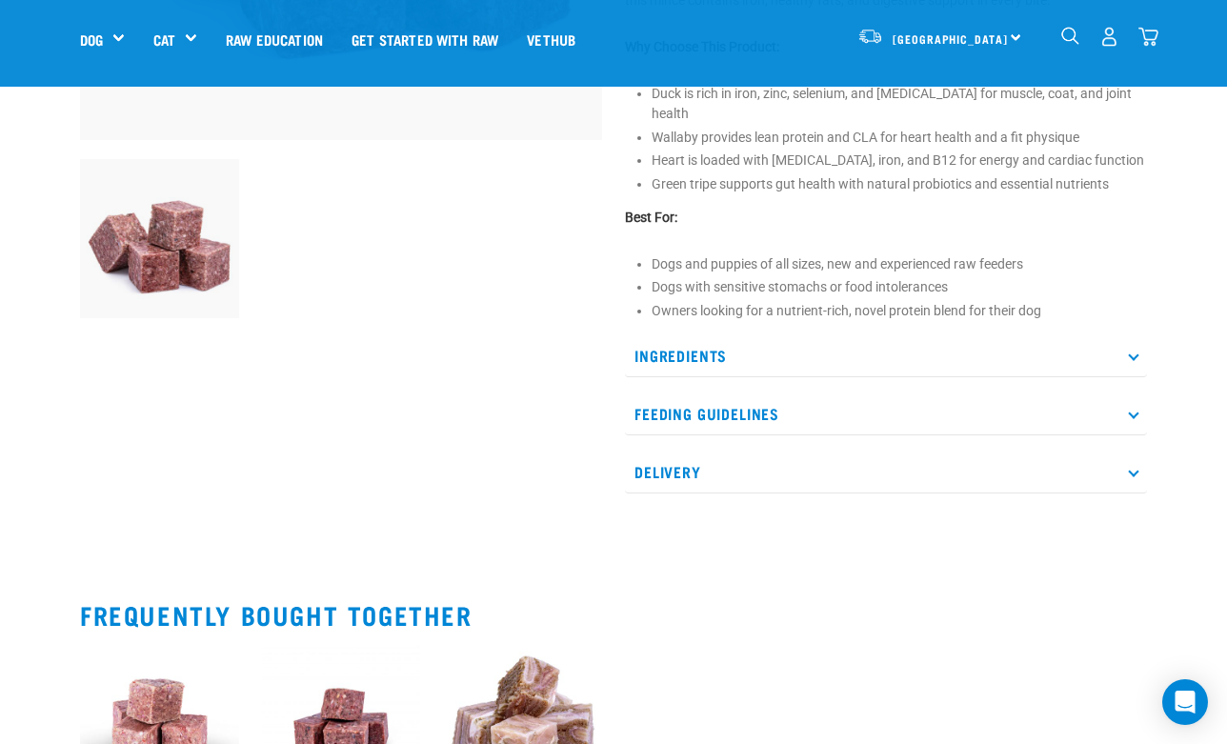
click at [718, 364] on p "Ingredients" at bounding box center [886, 355] width 522 height 43
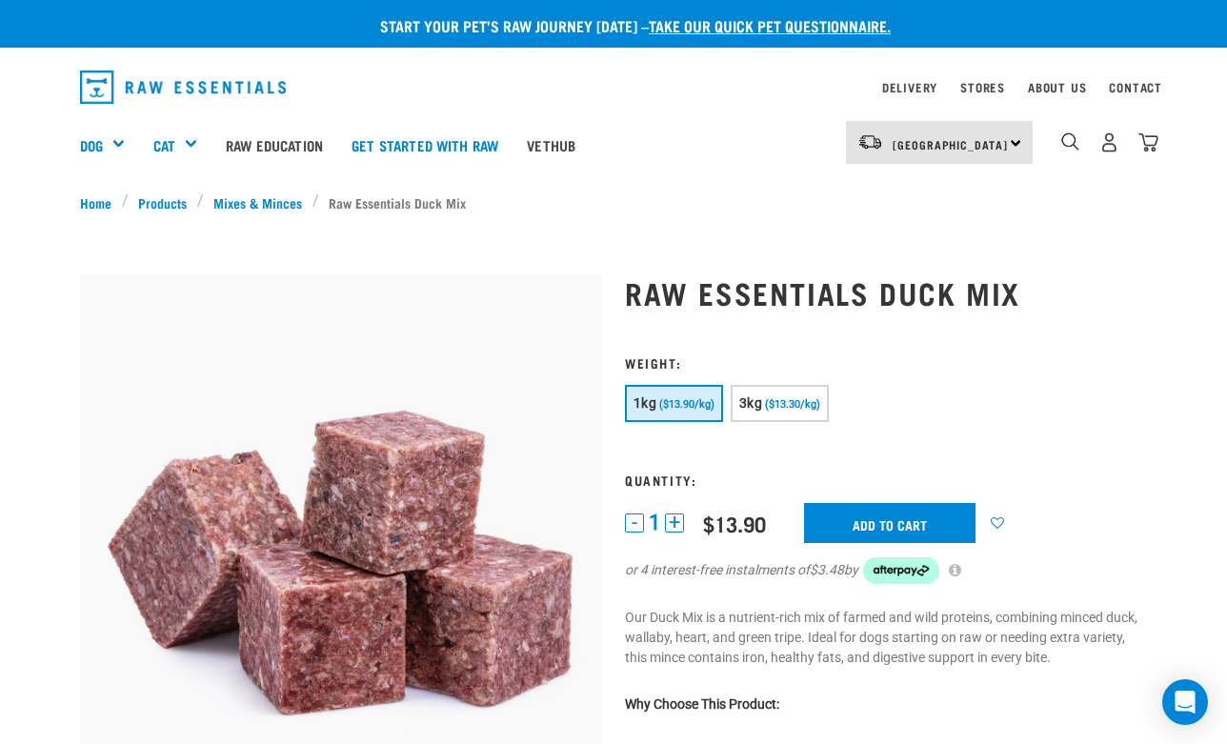
scroll to position [0, 0]
click at [798, 415] on button "3kg ($13.30/kg)" at bounding box center [780, 403] width 98 height 37
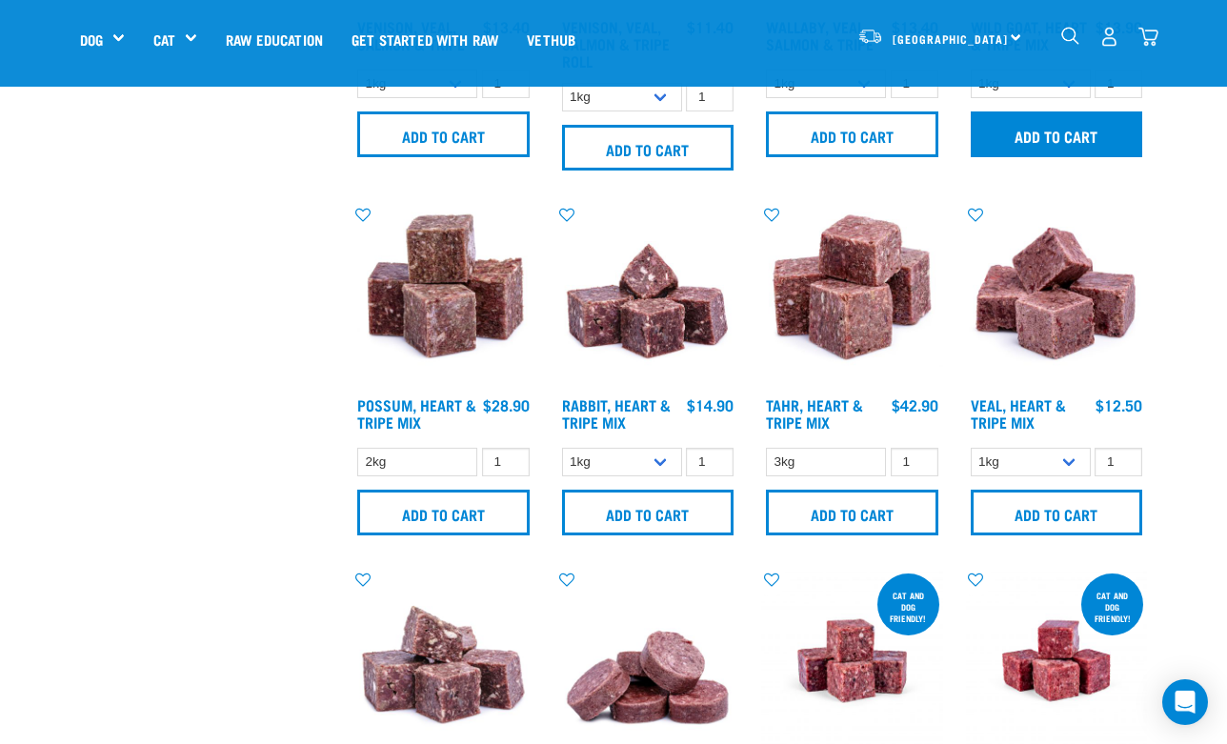
scroll to position [2170, 0]
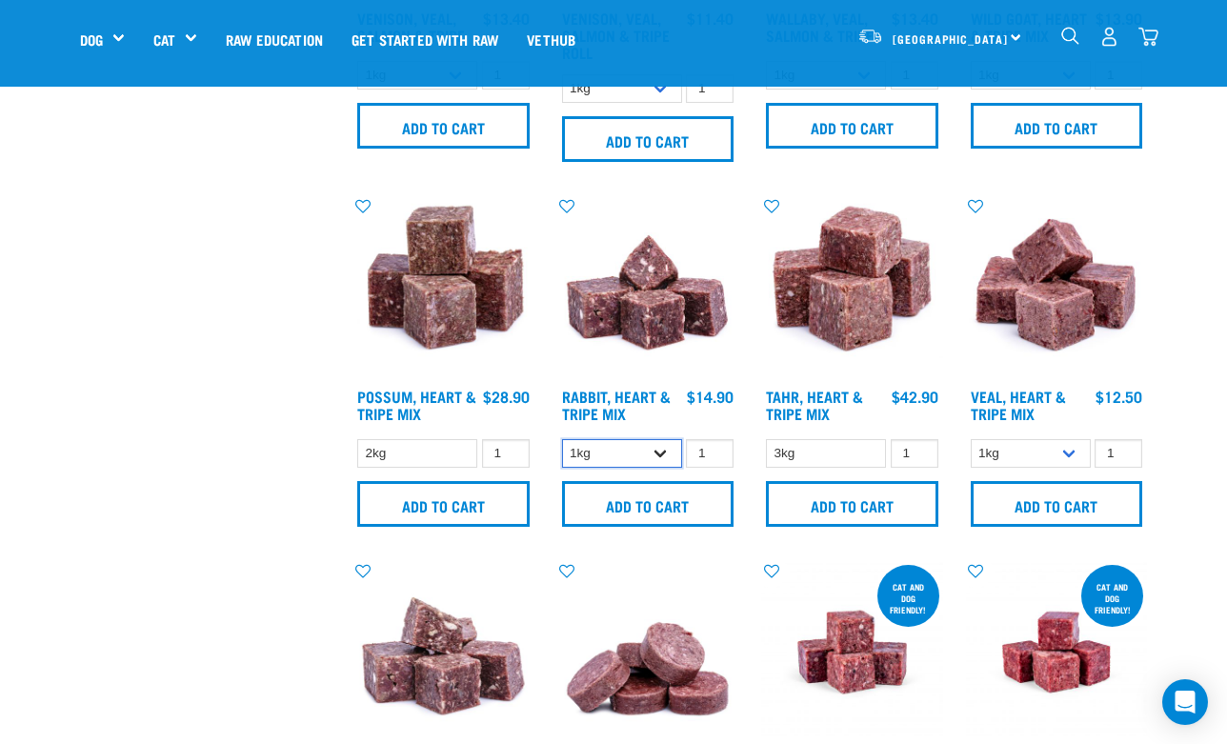
select select "706"
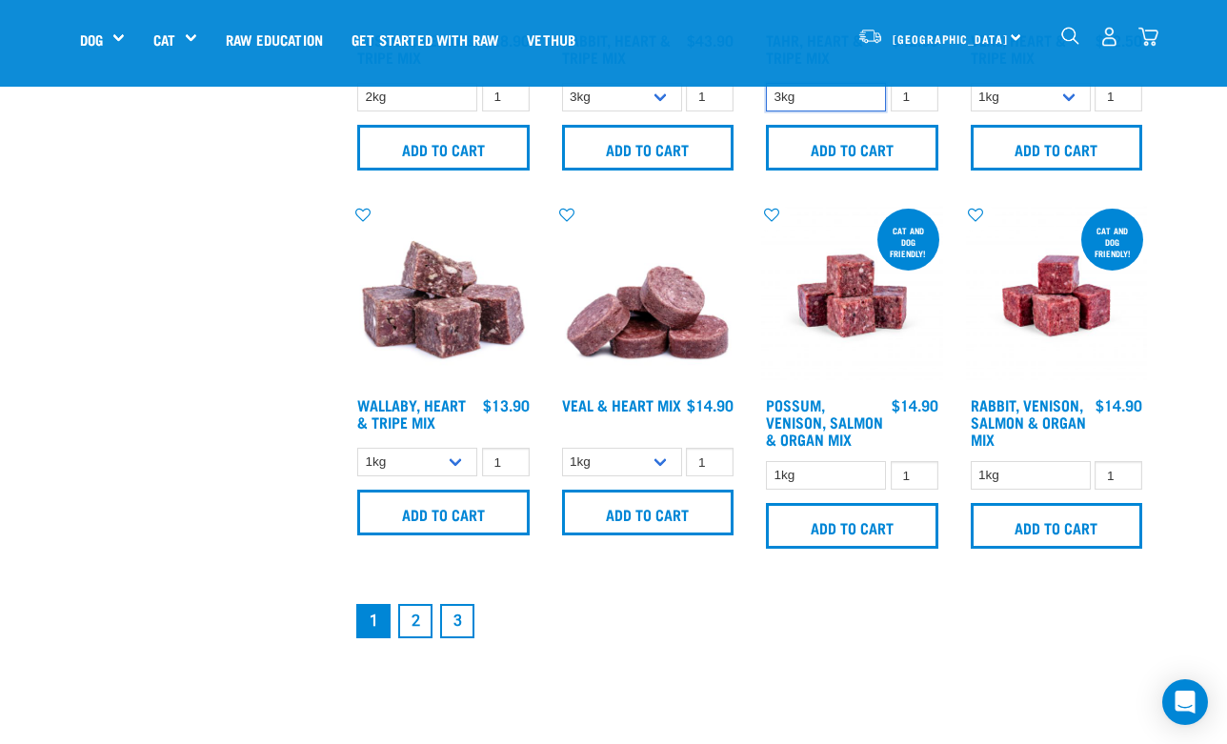
scroll to position [2532, 0]
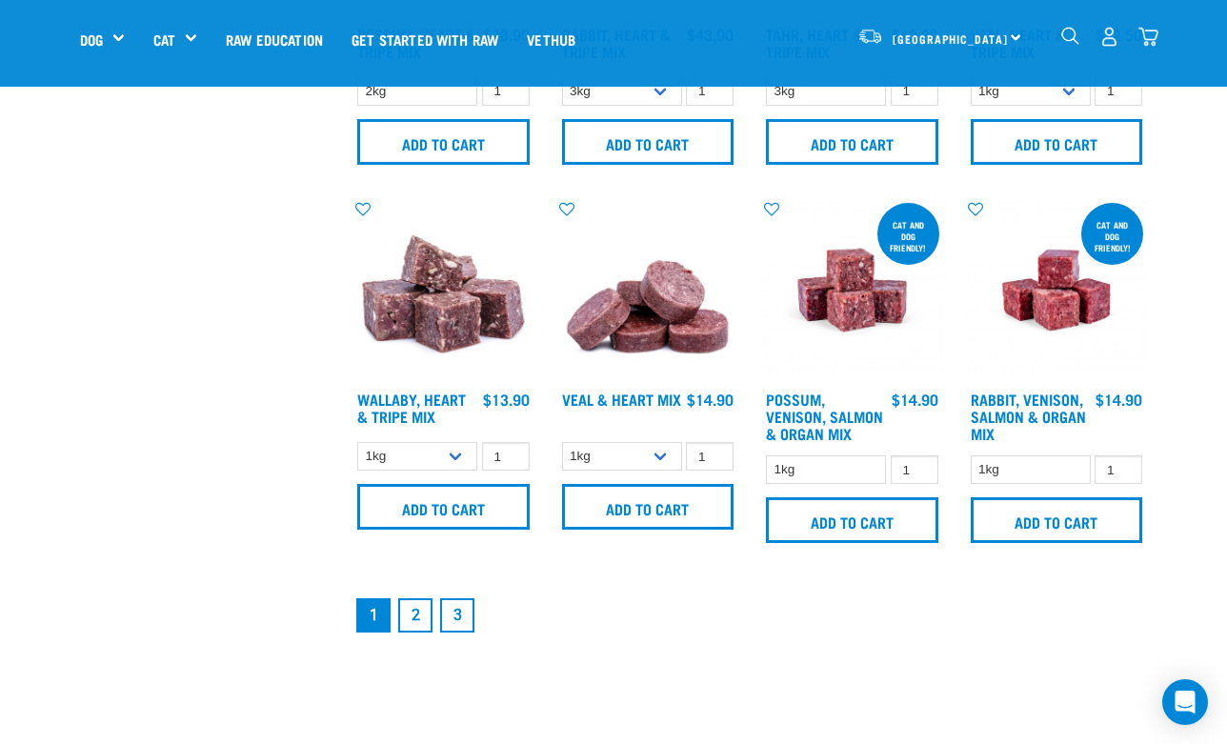
click at [406, 632] on link "2" at bounding box center [415, 615] width 34 height 34
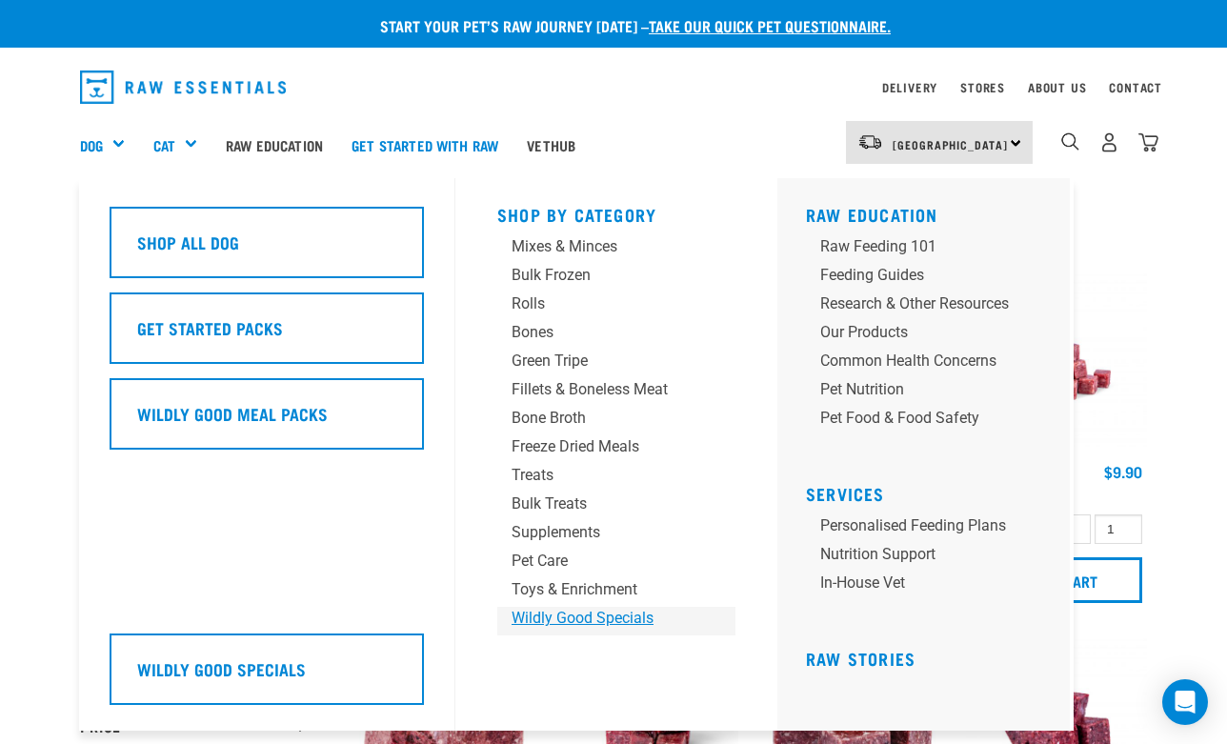
click at [570, 611] on div "Wildly Good Specials" at bounding box center [600, 618] width 178 height 23
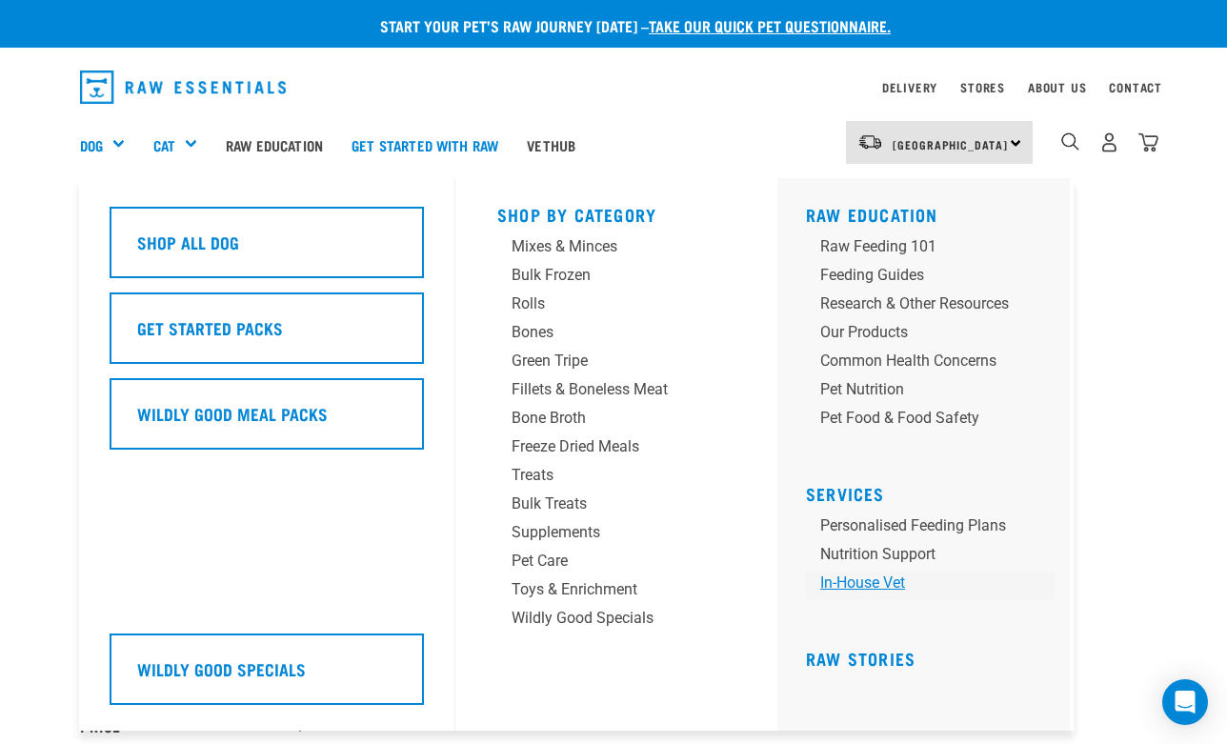
click at [885, 581] on link "In-house vet" at bounding box center [930, 585] width 249 height 29
